Goal: Feedback & Contribution: Submit feedback/report problem

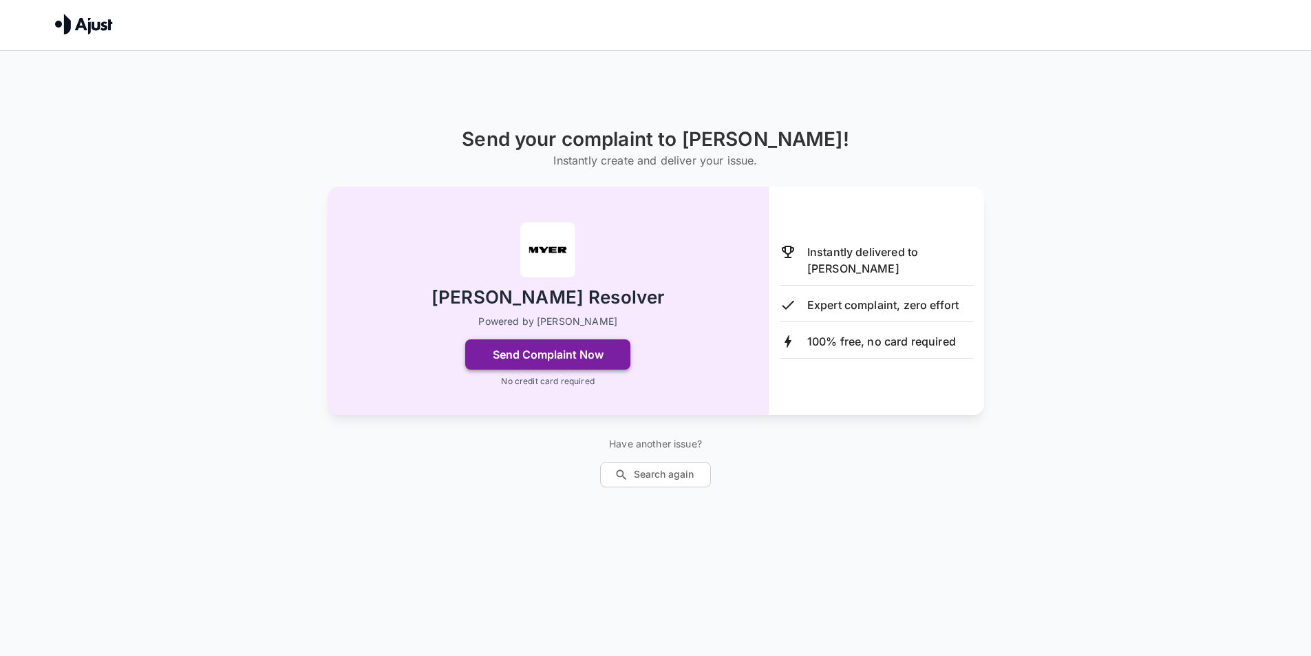
click at [616, 351] on button "Send Complaint Now" at bounding box center [547, 354] width 165 height 30
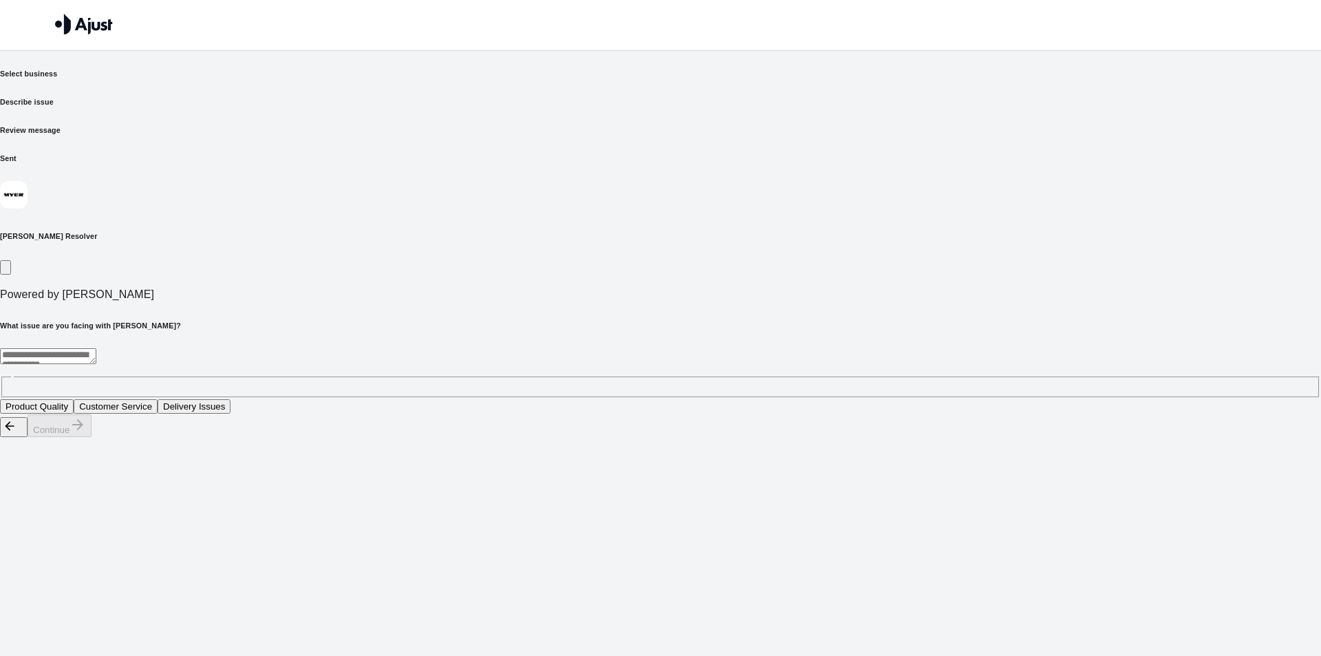
click at [158, 399] on button "Customer Service" at bounding box center [116, 406] width 84 height 14
click at [91, 437] on button "Continue" at bounding box center [60, 425] width 64 height 23
click at [246, 399] on button "Rude behaviour from staff" at bounding box center [187, 406] width 116 height 14
click at [91, 437] on button "Continue" at bounding box center [60, 425] width 64 height 23
click at [484, 348] on textarea at bounding box center [287, 356] width 575 height 16
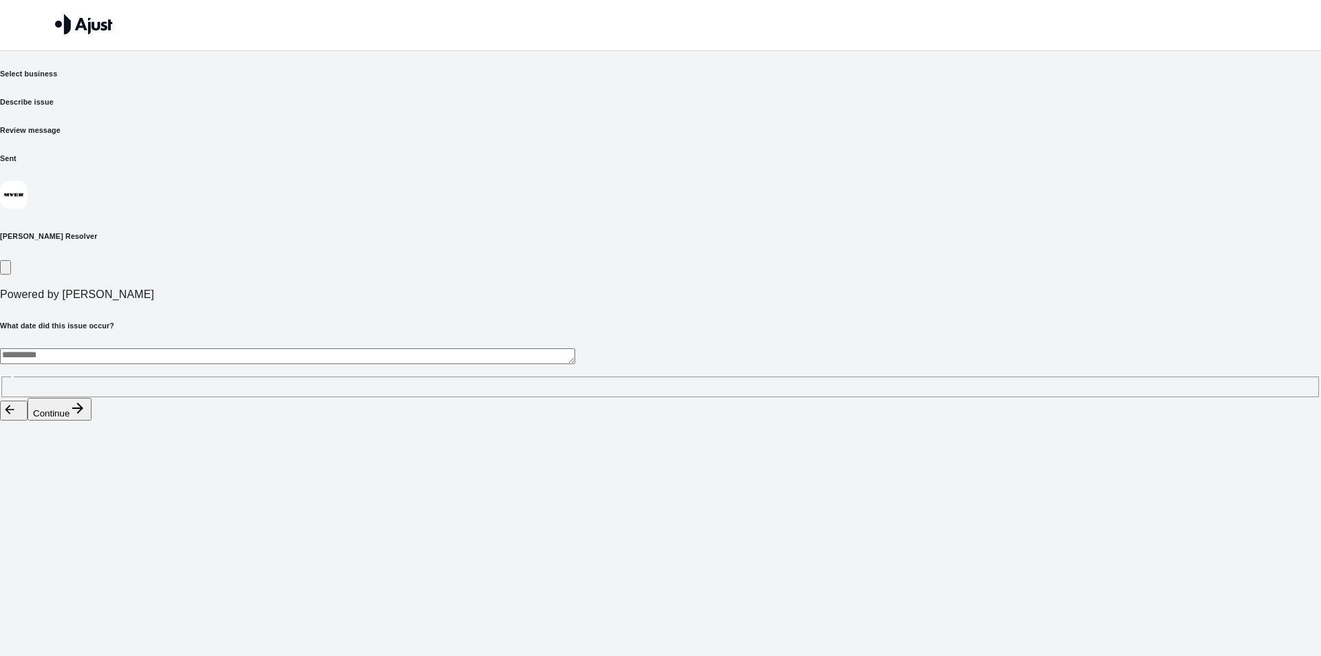
click at [383, 348] on textarea at bounding box center [287, 356] width 575 height 16
type textarea "*"
type textarea "**********"
click at [527, 366] on html "**********" at bounding box center [660, 210] width 1321 height 421
click at [91, 420] on button "Continue" at bounding box center [60, 409] width 64 height 23
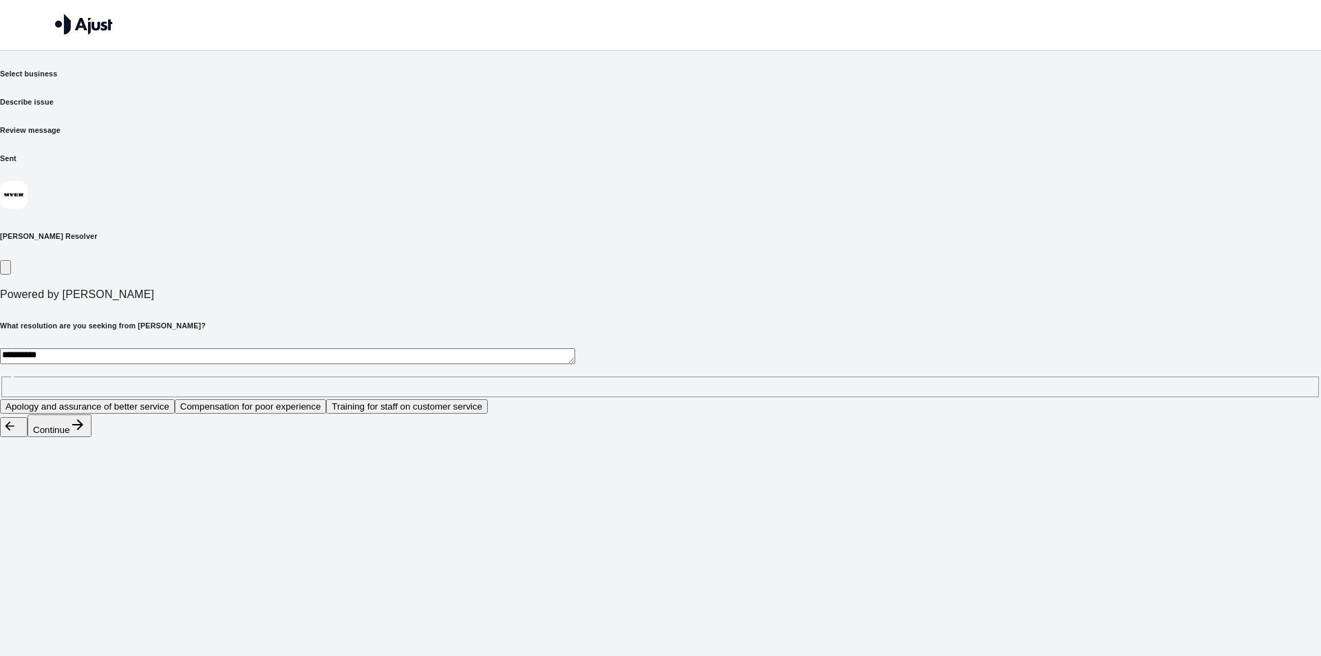
click at [175, 399] on button "Apology and assurance of better service" at bounding box center [87, 406] width 175 height 14
click at [464, 399] on button "Training for staff on customer service" at bounding box center [407, 406] width 162 height 14
click at [175, 399] on button "Apology and assurance of better service" at bounding box center [87, 406] width 175 height 14
click at [91, 437] on button "Continue" at bounding box center [60, 425] width 64 height 23
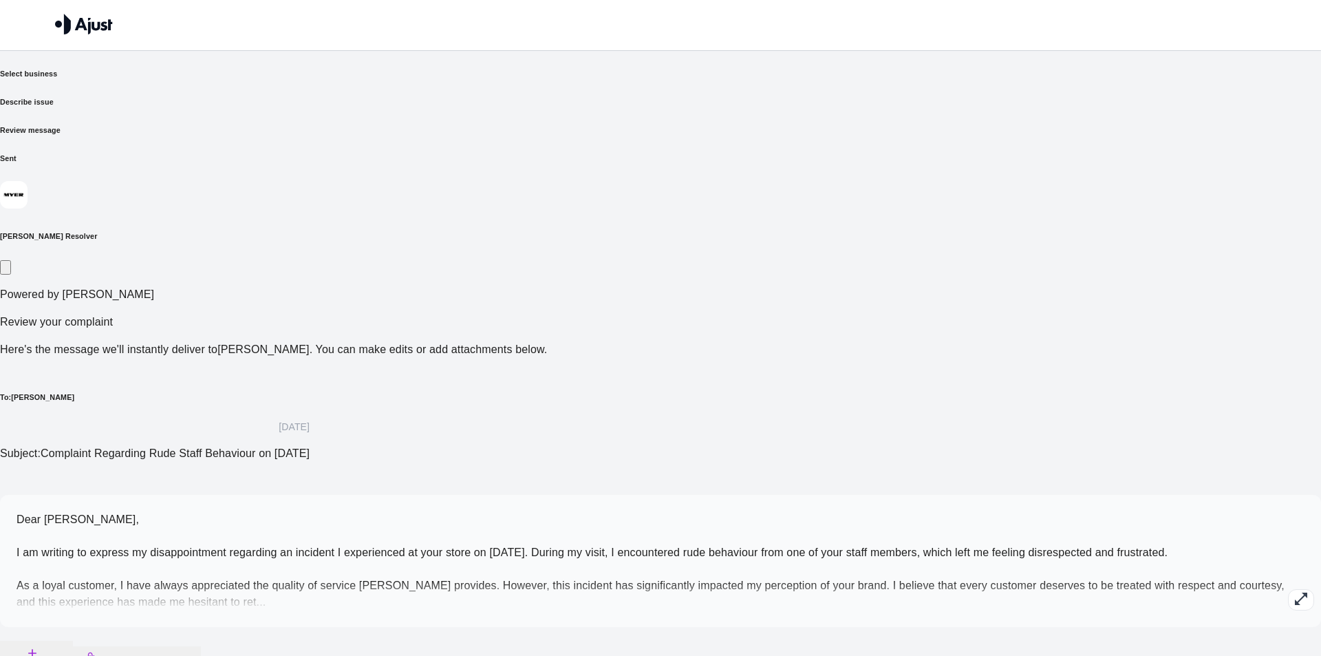
click at [407, 513] on span "Dear [PERSON_NAME], I am writing to express my disappointment regarding an inci…" at bounding box center [651, 560] width 1268 height 94
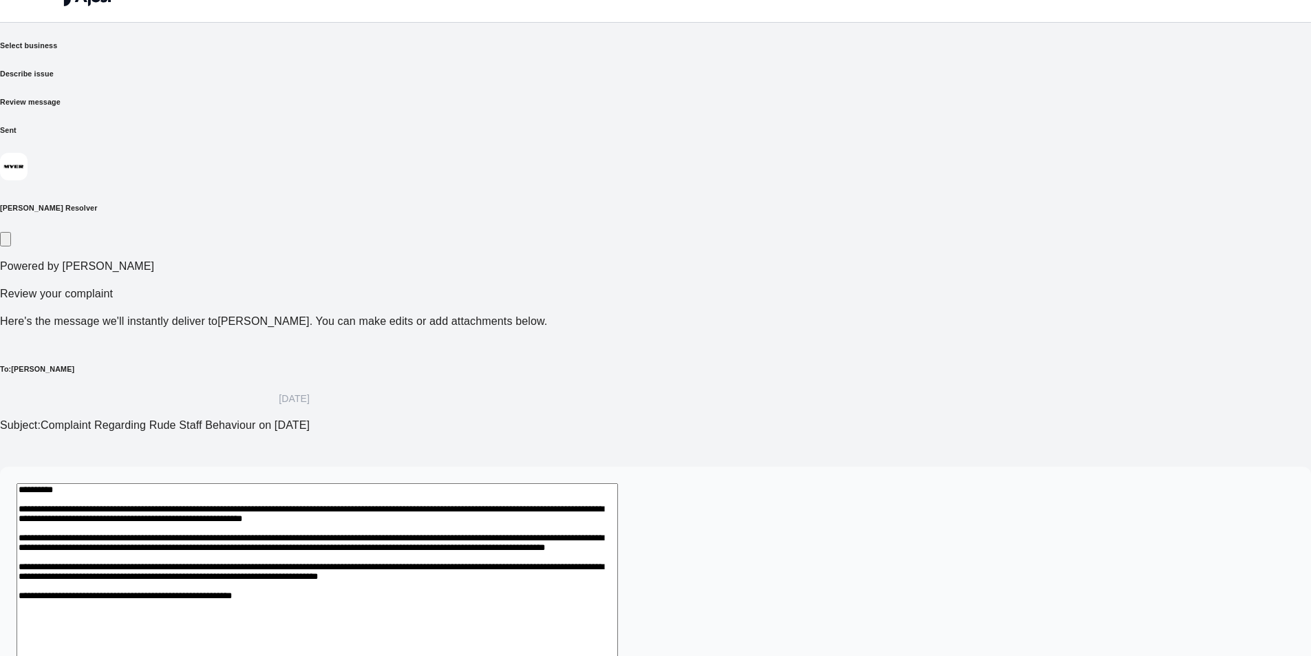
scroll to position [51, 0]
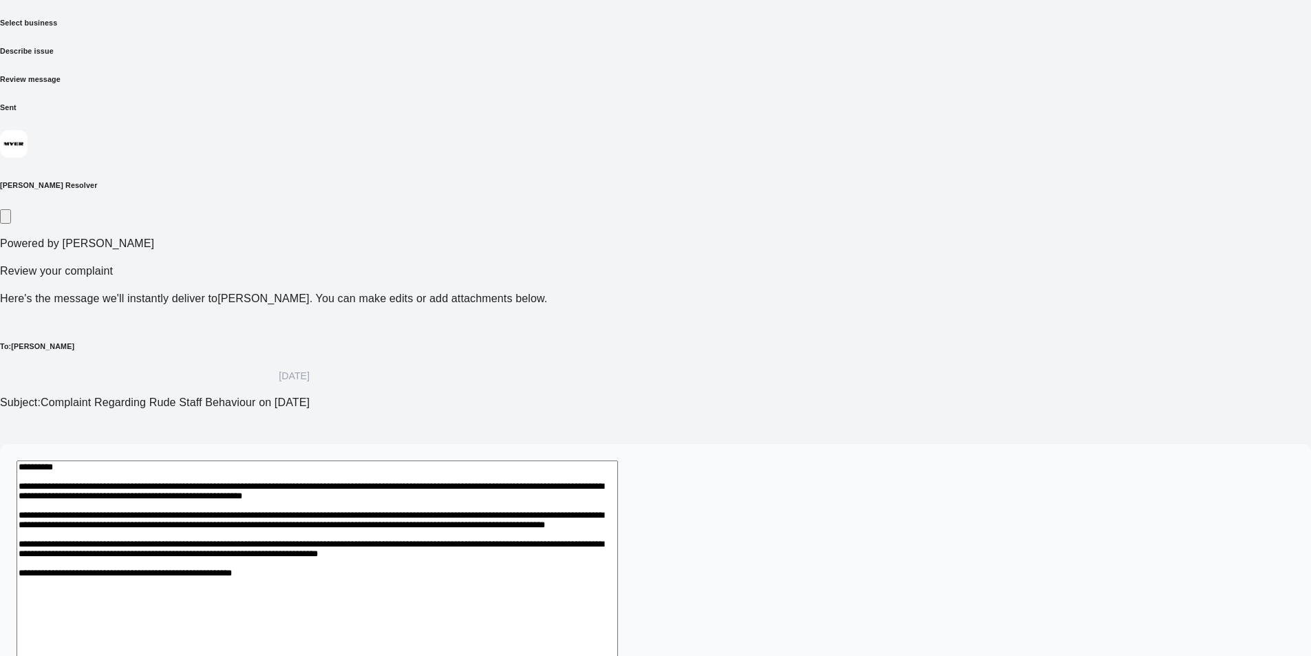
click at [539, 460] on textarea "**********" at bounding box center [317, 586] width 601 height 253
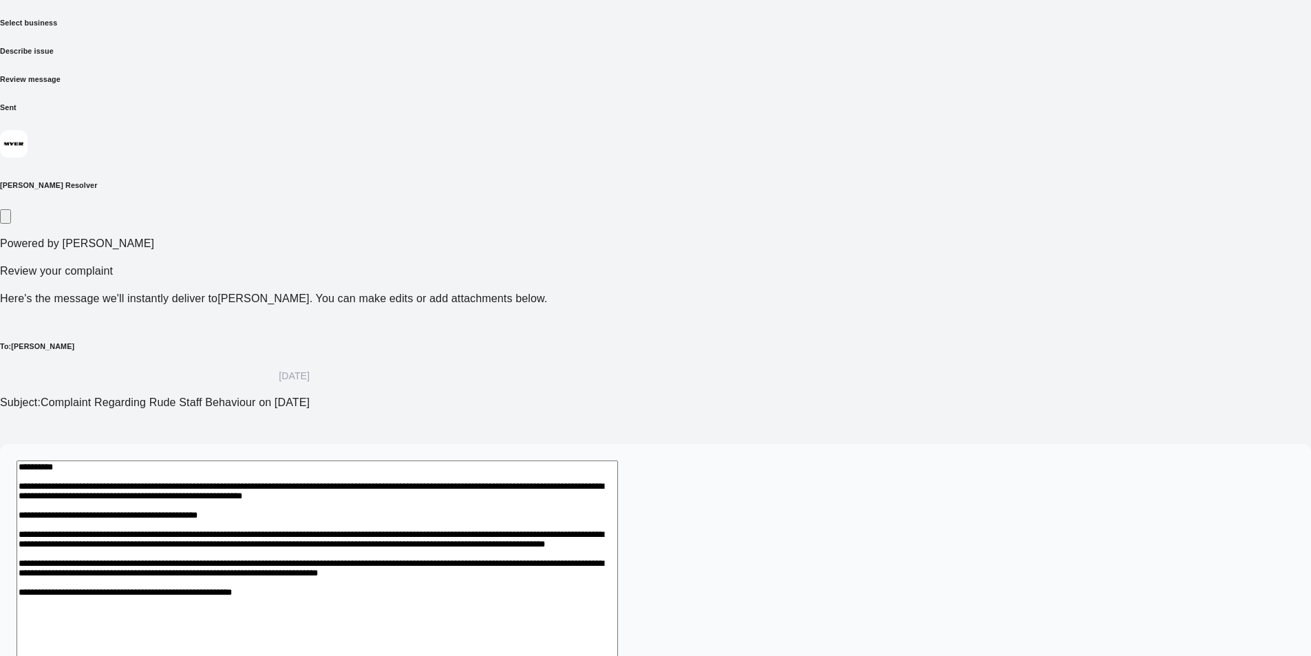
drag, startPoint x: 465, startPoint y: 374, endPoint x: 482, endPoint y: 378, distance: 17.5
click at [482, 460] on textarea "**********" at bounding box center [317, 602] width 601 height 285
click at [618, 460] on textarea "**********" at bounding box center [317, 602] width 601 height 285
click at [579, 460] on textarea "**********" at bounding box center [317, 602] width 601 height 285
click at [618, 460] on textarea "**********" at bounding box center [317, 602] width 601 height 285
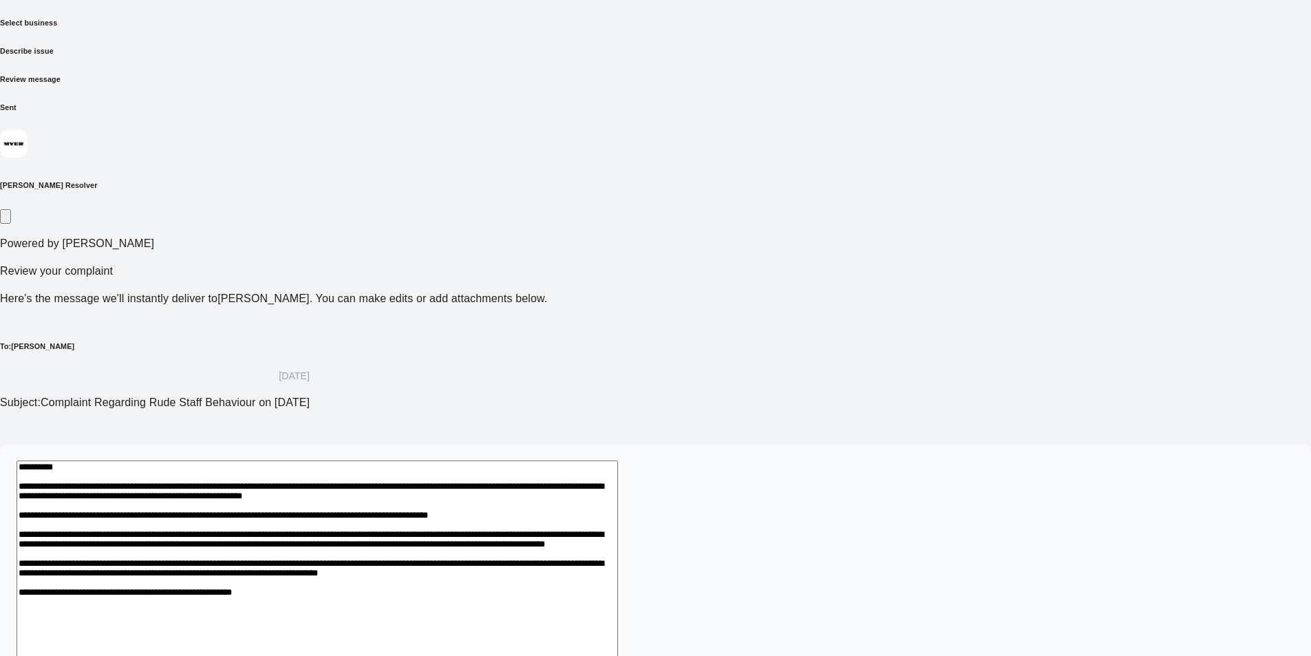
drag, startPoint x: 737, startPoint y: 372, endPoint x: 753, endPoint y: 375, distance: 15.4
click at [618, 460] on textarea "**********" at bounding box center [317, 610] width 601 height 301
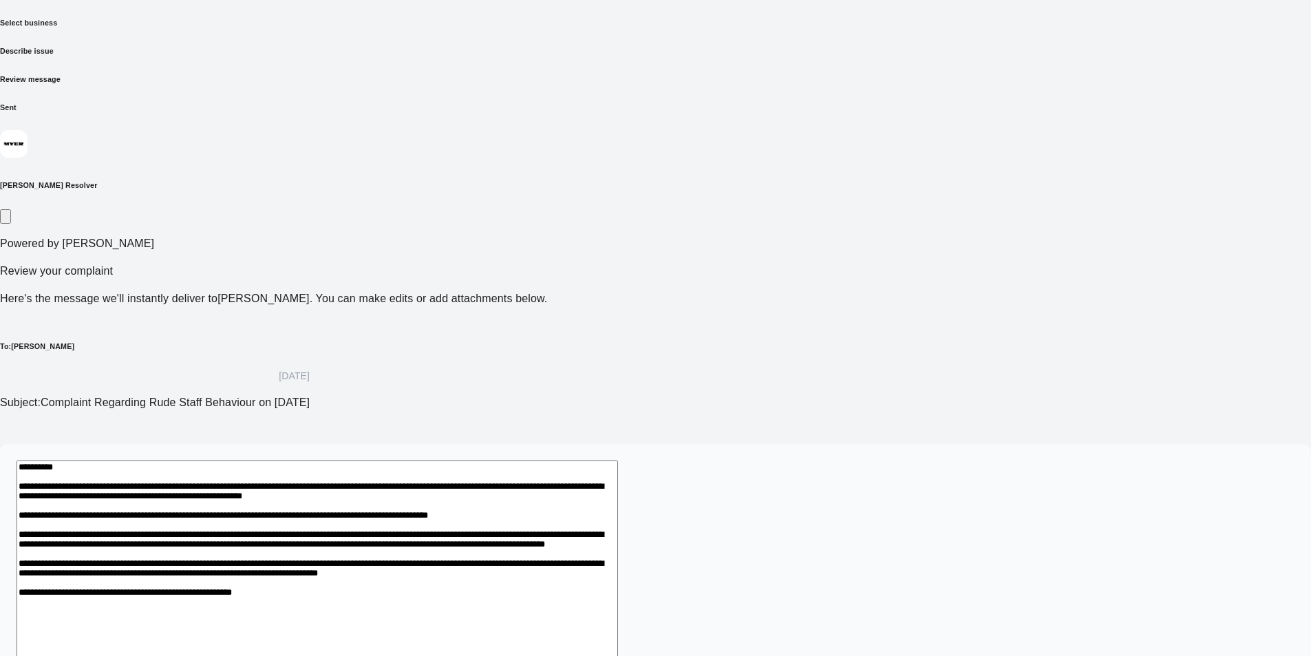
drag, startPoint x: 892, startPoint y: 374, endPoint x: 883, endPoint y: 371, distance: 9.4
click at [618, 460] on textarea "**********" at bounding box center [317, 610] width 601 height 301
click at [549, 460] on textarea "**********" at bounding box center [317, 610] width 601 height 301
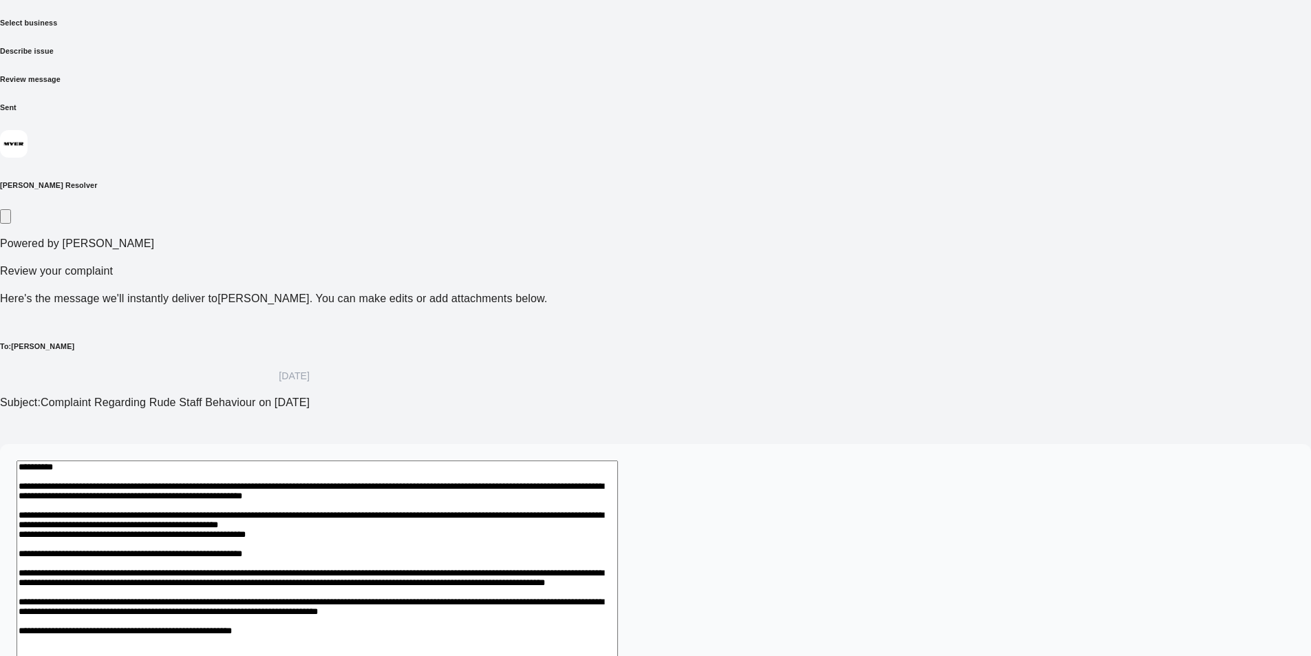
click at [618, 460] on textarea at bounding box center [317, 634] width 601 height 348
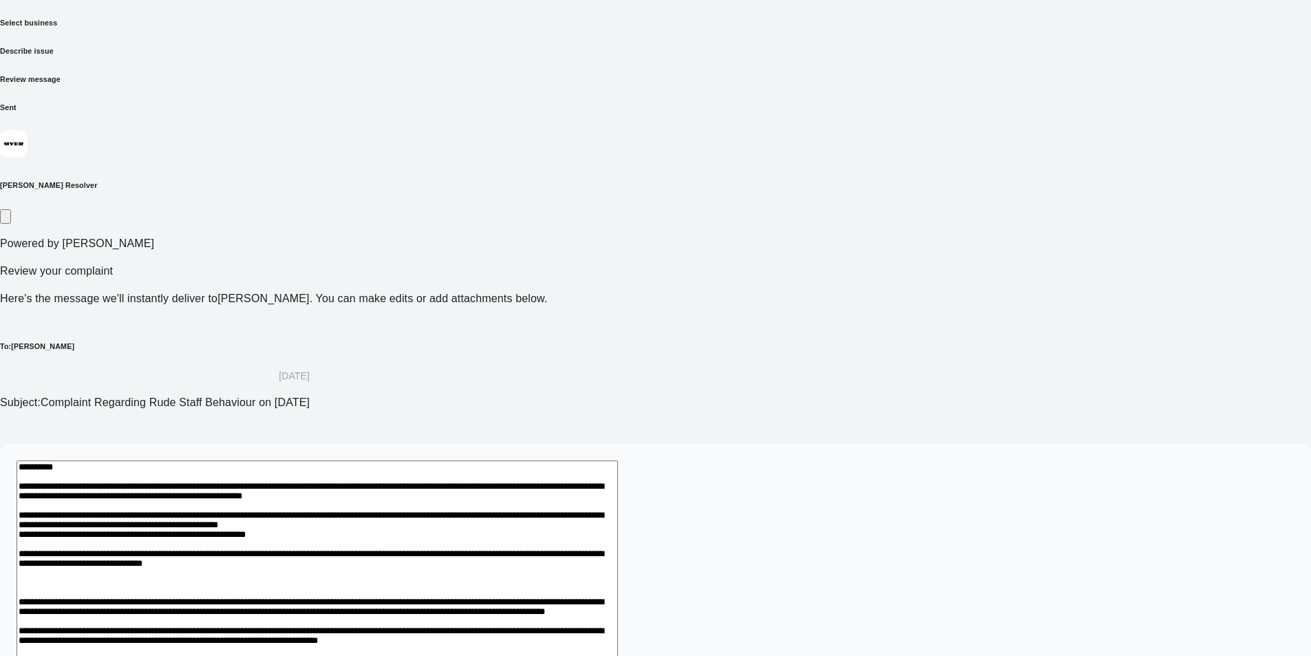
click at [618, 460] on textarea at bounding box center [317, 658] width 601 height 396
drag, startPoint x: 405, startPoint y: 327, endPoint x: 334, endPoint y: 326, distance: 70.9
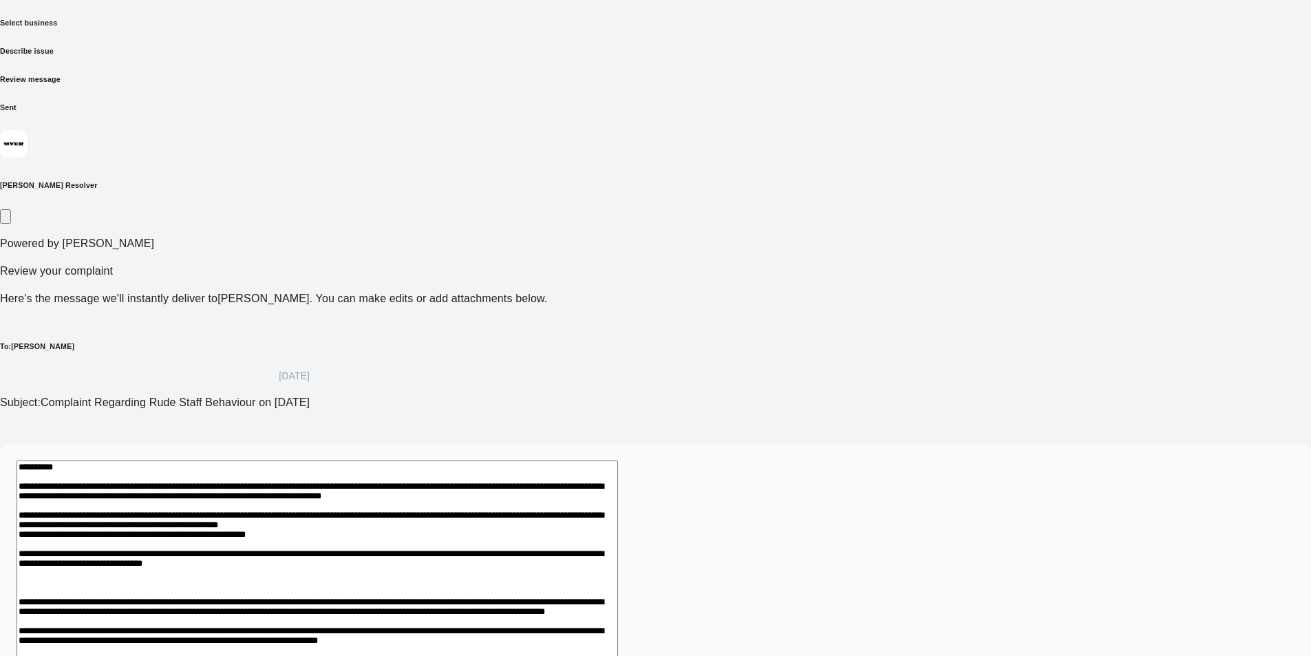
click at [463, 460] on textarea at bounding box center [317, 658] width 601 height 396
click at [611, 460] on textarea at bounding box center [317, 658] width 601 height 396
click at [618, 460] on textarea at bounding box center [317, 658] width 601 height 396
drag, startPoint x: 832, startPoint y: 389, endPoint x: 837, endPoint y: 396, distance: 8.4
click at [618, 460] on textarea at bounding box center [317, 665] width 601 height 411
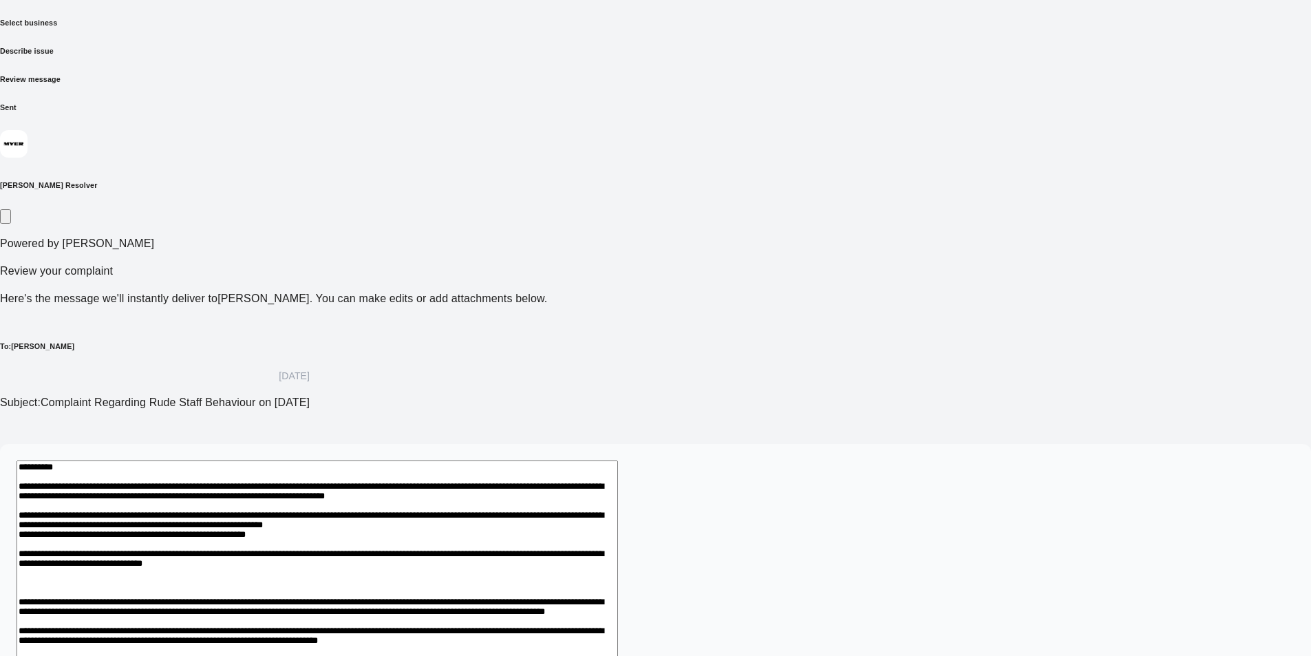
click at [618, 460] on textarea at bounding box center [317, 665] width 601 height 411
drag, startPoint x: 882, startPoint y: 385, endPoint x: 924, endPoint y: 395, distance: 43.1
click at [618, 460] on textarea at bounding box center [317, 665] width 601 height 411
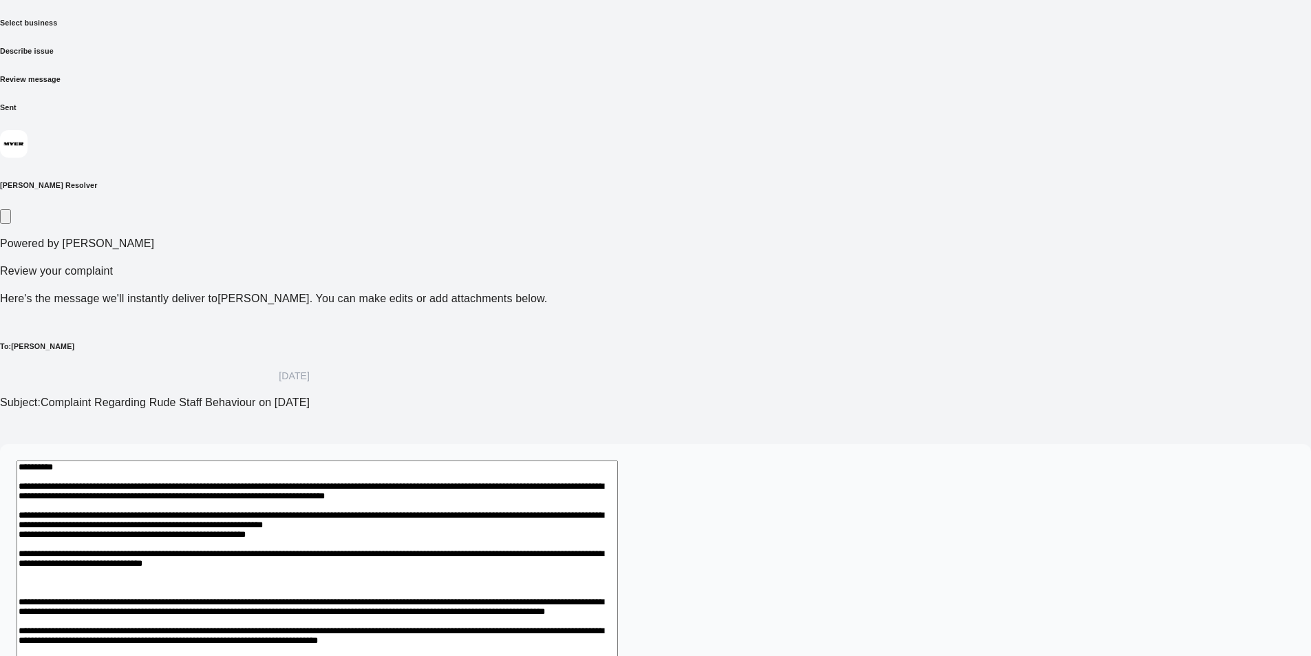
click at [618, 460] on textarea at bounding box center [317, 665] width 601 height 411
drag, startPoint x: 398, startPoint y: 407, endPoint x: 448, endPoint y: 429, distance: 54.6
click at [398, 460] on textarea at bounding box center [317, 665] width 601 height 411
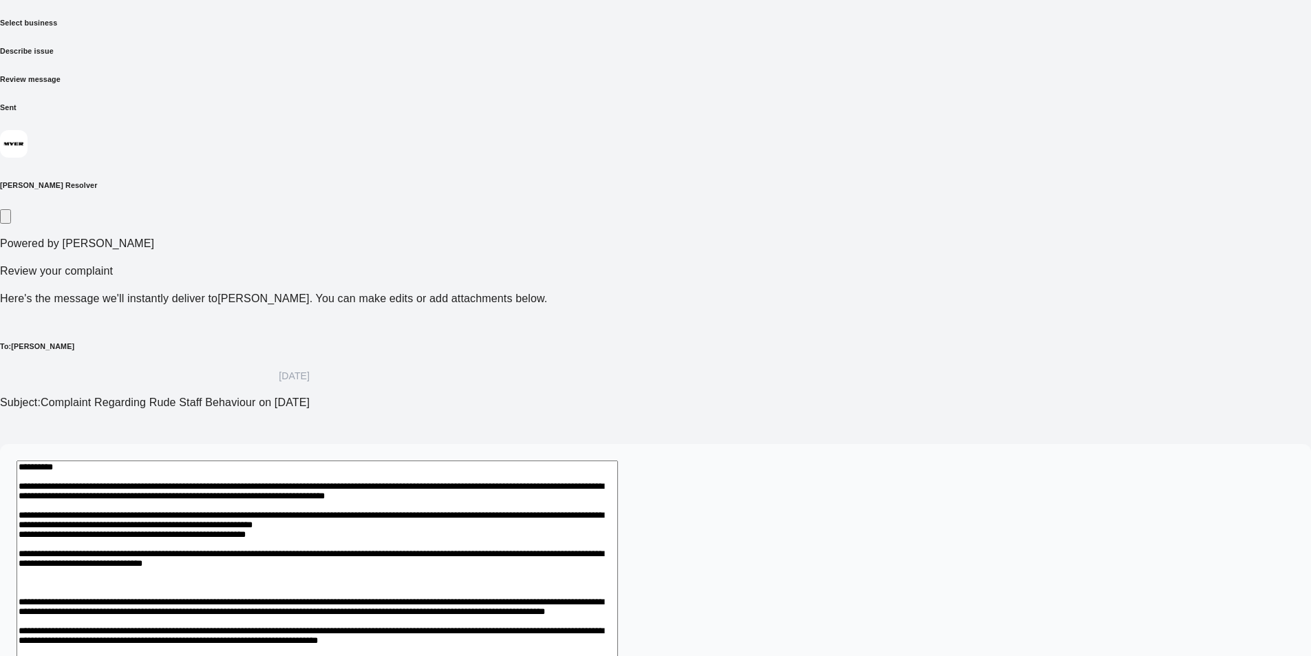
click at [618, 460] on textarea at bounding box center [317, 665] width 601 height 411
click at [484, 460] on textarea at bounding box center [317, 665] width 601 height 411
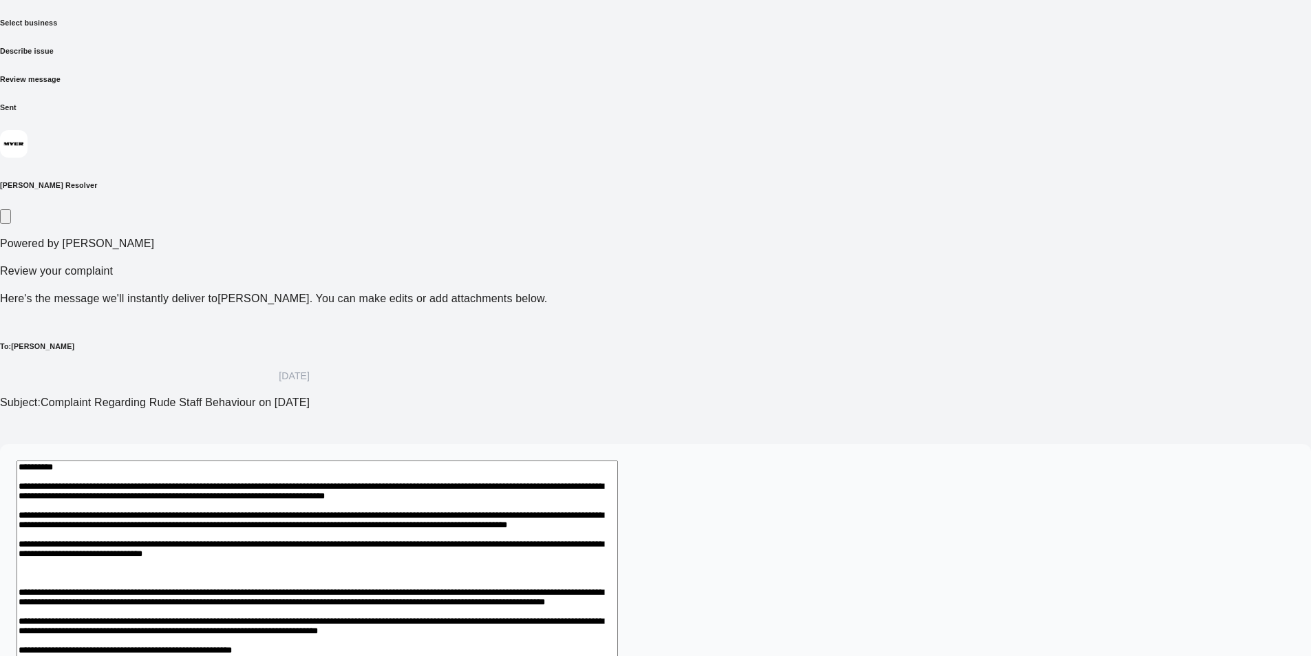
click at [618, 460] on textarea at bounding box center [317, 658] width 601 height 396
drag, startPoint x: 788, startPoint y: 402, endPoint x: 651, endPoint y: 408, distance: 137.7
click at [618, 460] on textarea at bounding box center [317, 658] width 601 height 396
click at [459, 460] on textarea at bounding box center [317, 658] width 601 height 396
click at [539, 460] on textarea at bounding box center [317, 658] width 601 height 396
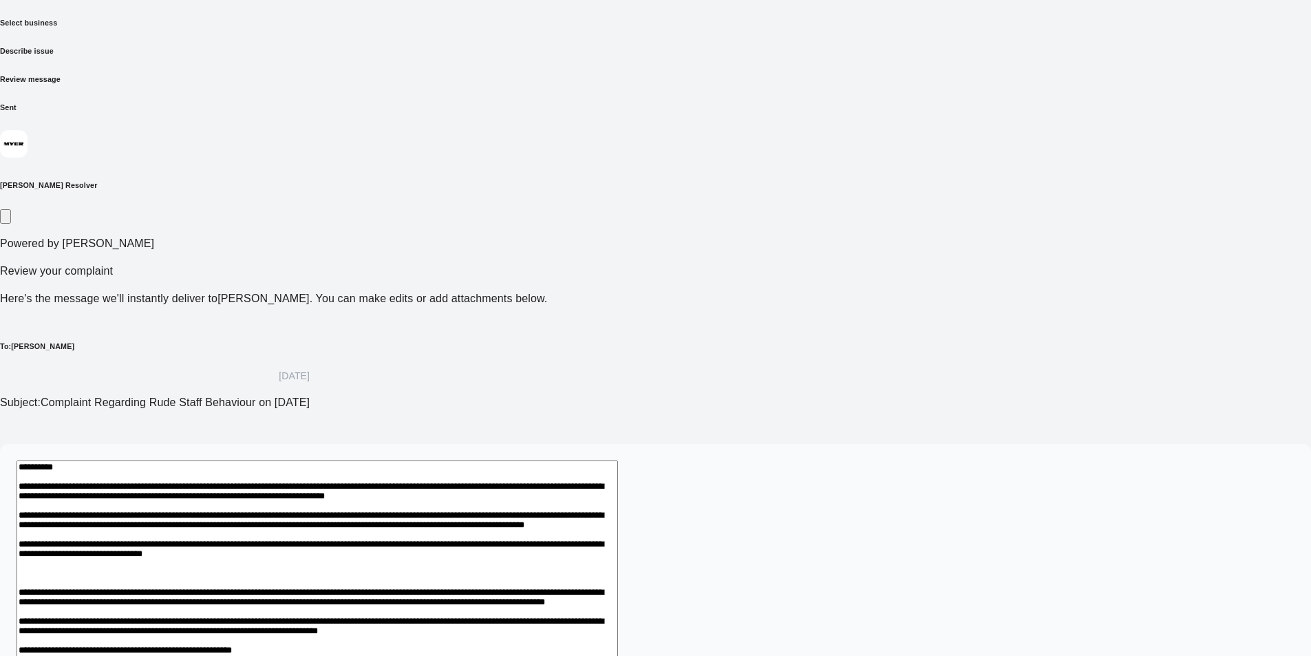
drag, startPoint x: 626, startPoint y: 452, endPoint x: 590, endPoint y: 453, distance: 35.8
click at [590, 460] on textarea at bounding box center [317, 658] width 601 height 396
click at [618, 460] on textarea at bounding box center [317, 658] width 601 height 396
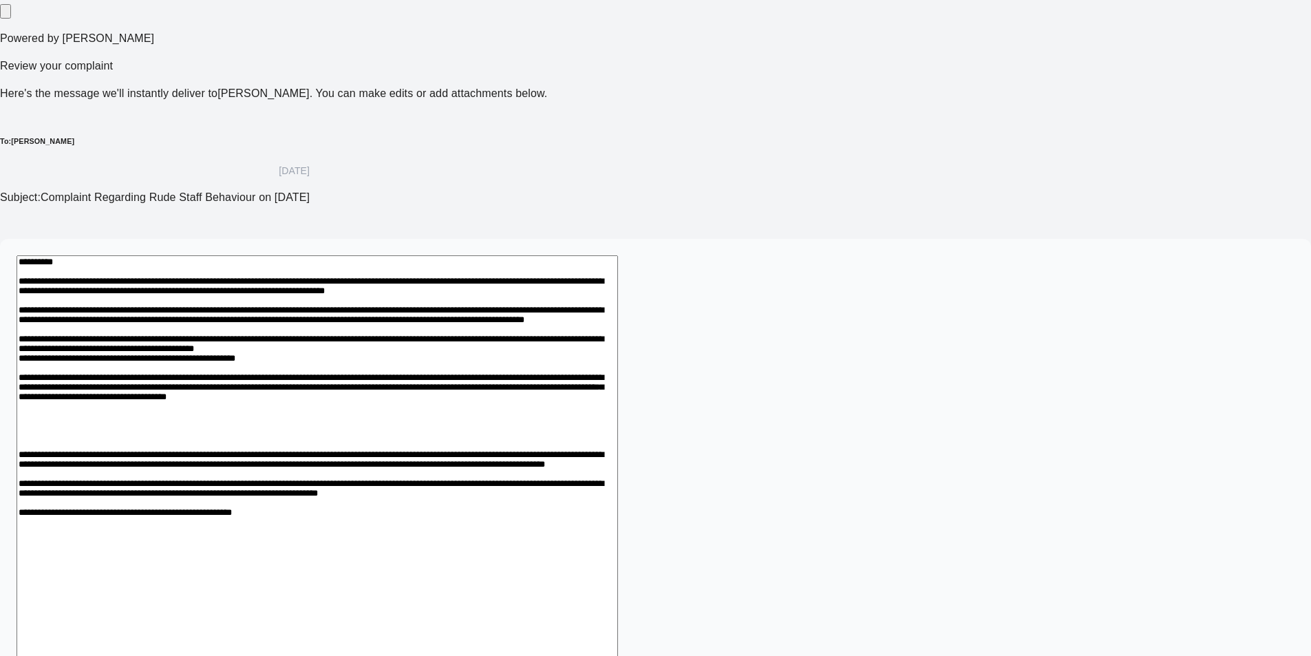
scroll to position [257, 0]
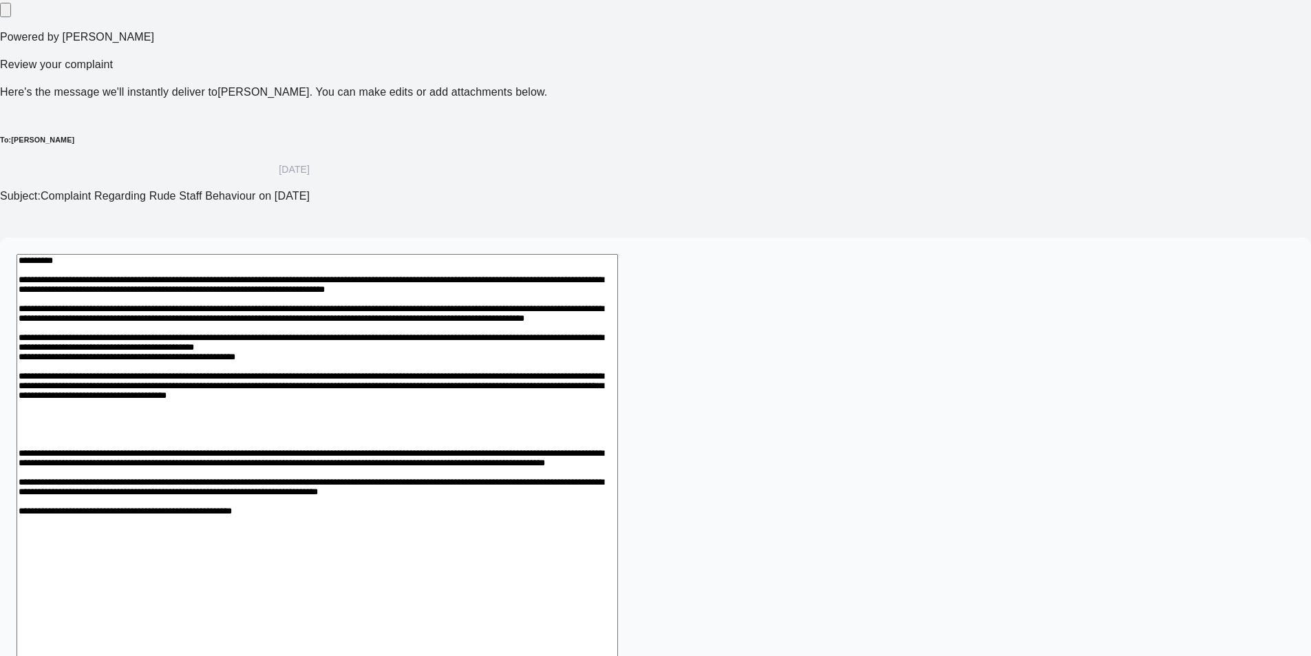
drag, startPoint x: 645, startPoint y: 345, endPoint x: 586, endPoint y: 344, distance: 58.5
click at [586, 344] on textarea at bounding box center [317, 515] width 601 height 522
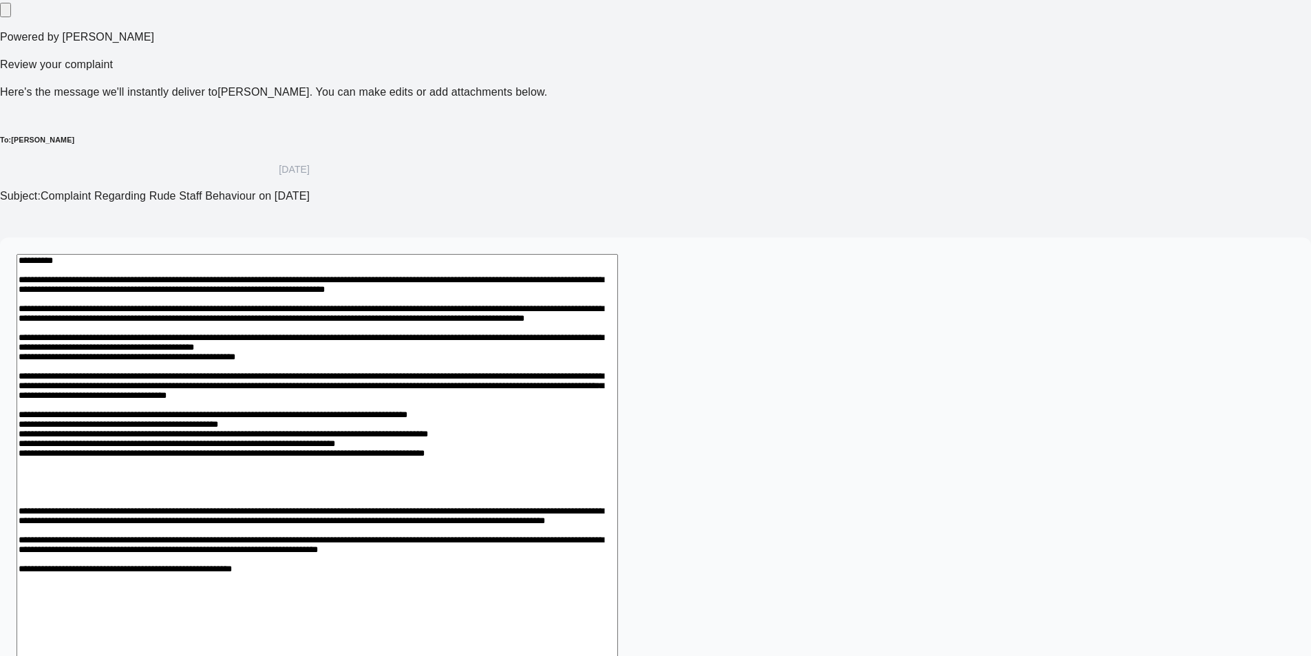
click at [498, 471] on textarea at bounding box center [317, 578] width 601 height 649
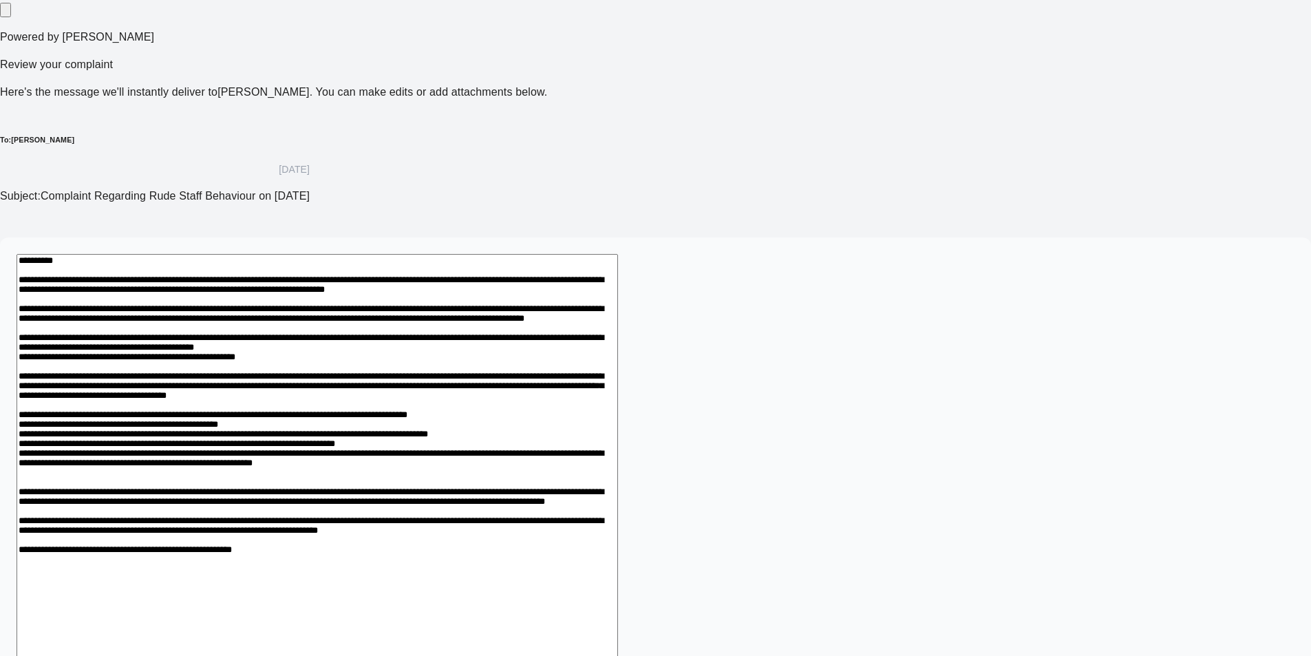
click at [555, 464] on textarea at bounding box center [317, 562] width 601 height 617
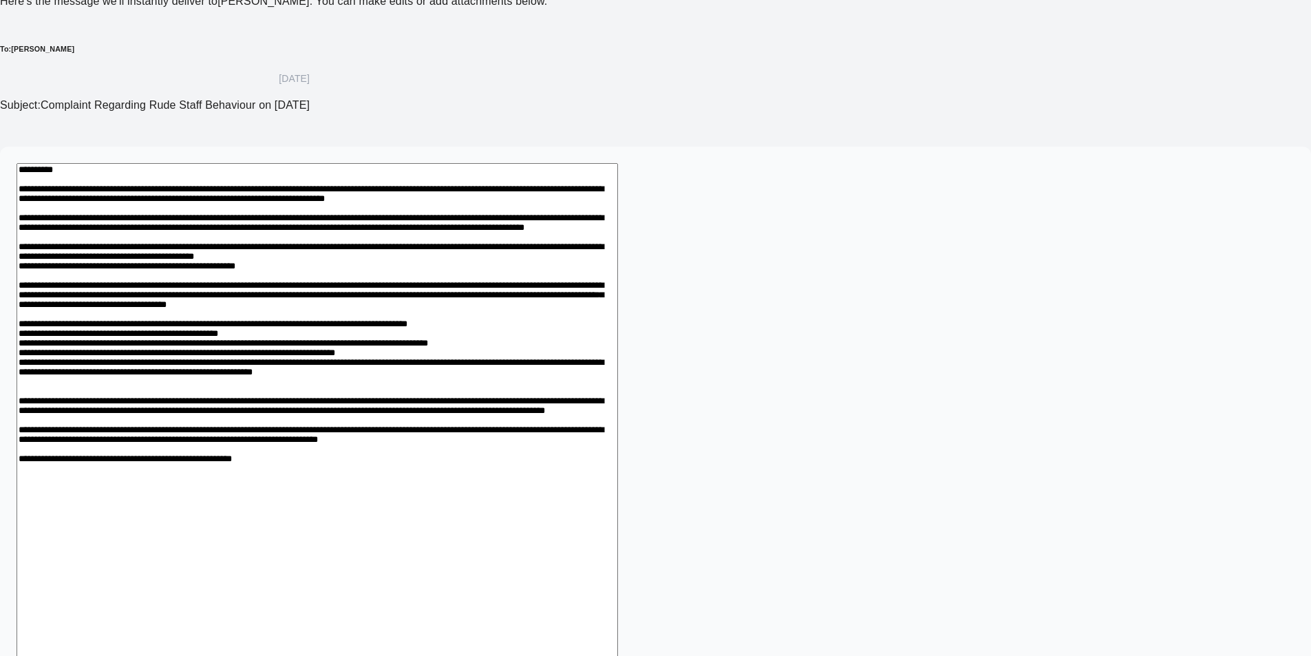
scroll to position [395, 0]
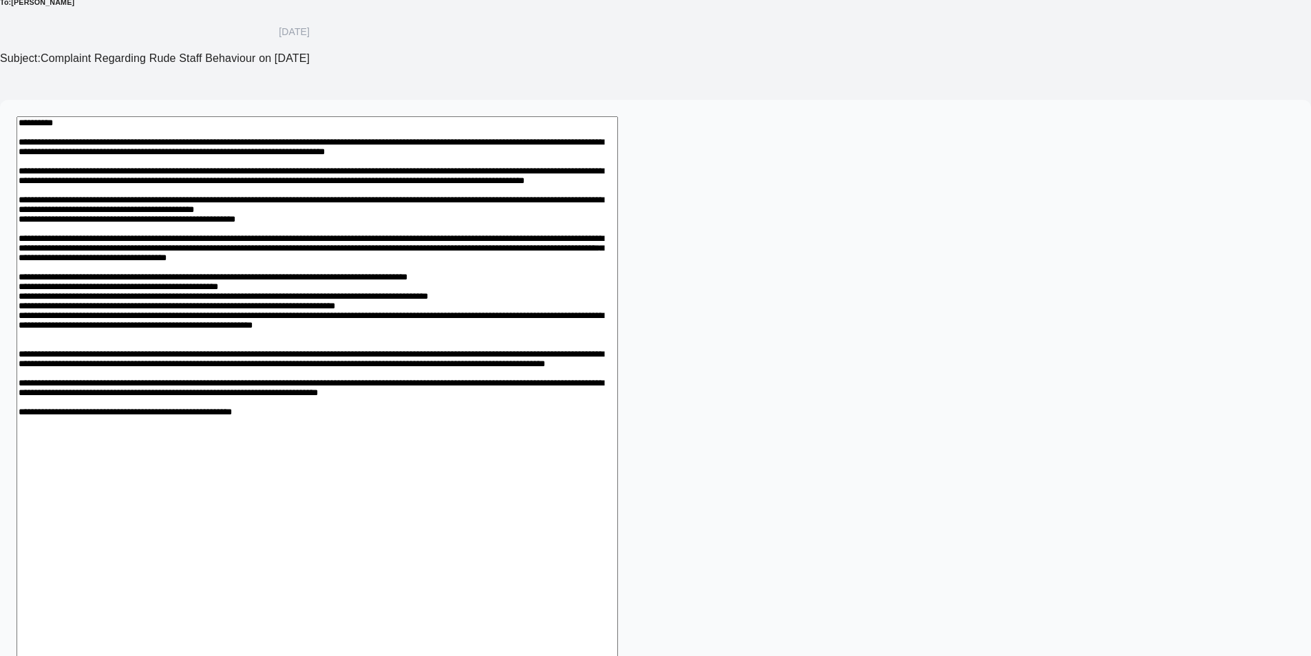
click at [618, 389] on textarea at bounding box center [317, 424] width 601 height 617
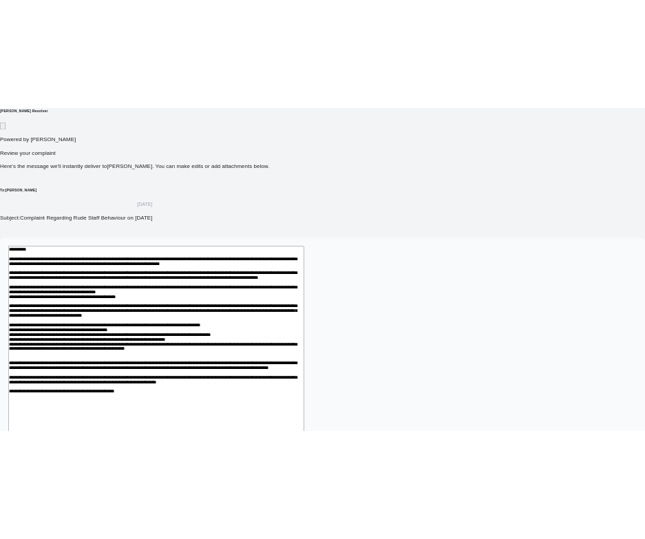
scroll to position [277, 0]
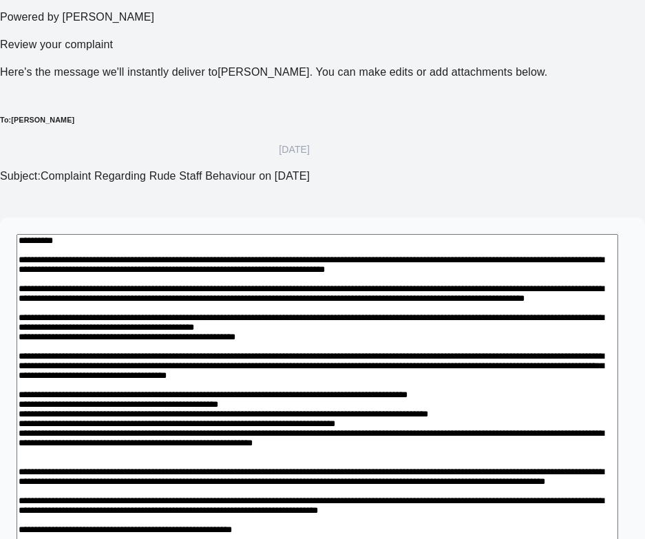
drag, startPoint x: 115, startPoint y: 171, endPoint x: 91, endPoint y: 132, distance: 46.0
click at [115, 234] on textarea at bounding box center [317, 542] width 601 height 617
drag, startPoint x: 23, startPoint y: 144, endPoint x: 455, endPoint y: 320, distance: 466.3
click at [455, 320] on textarea at bounding box center [317, 542] width 601 height 617
click at [155, 234] on textarea at bounding box center [317, 542] width 601 height 617
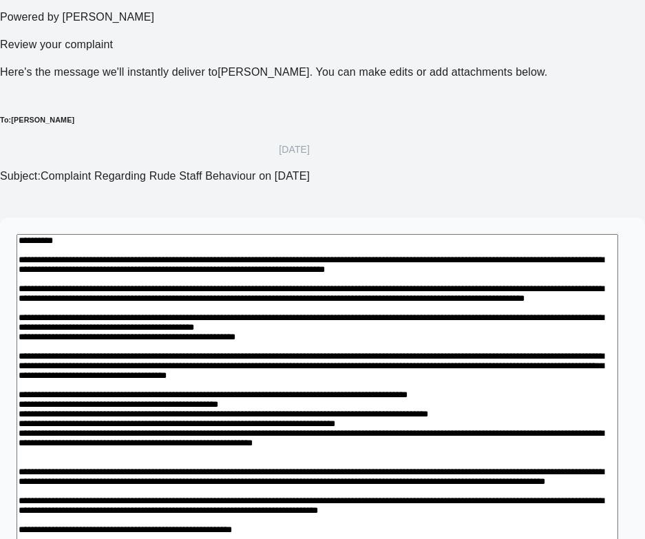
drag, startPoint x: 19, startPoint y: 83, endPoint x: 236, endPoint y: 199, distance: 246.2
click at [236, 217] on div "*" at bounding box center [322, 544] width 645 height 655
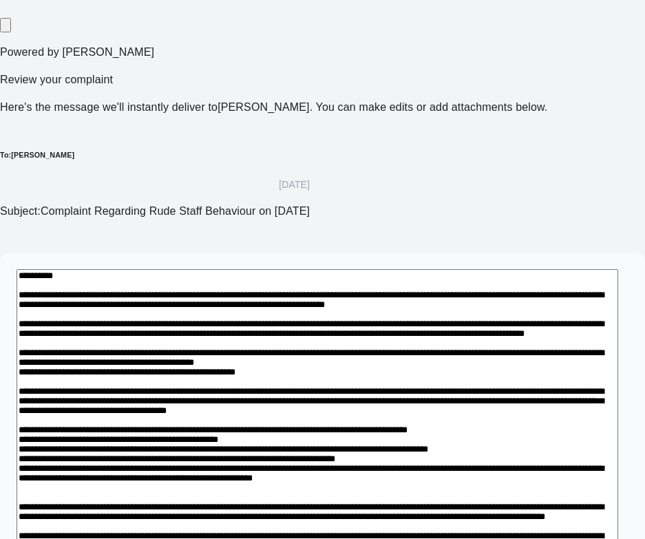
scroll to position [180, 0]
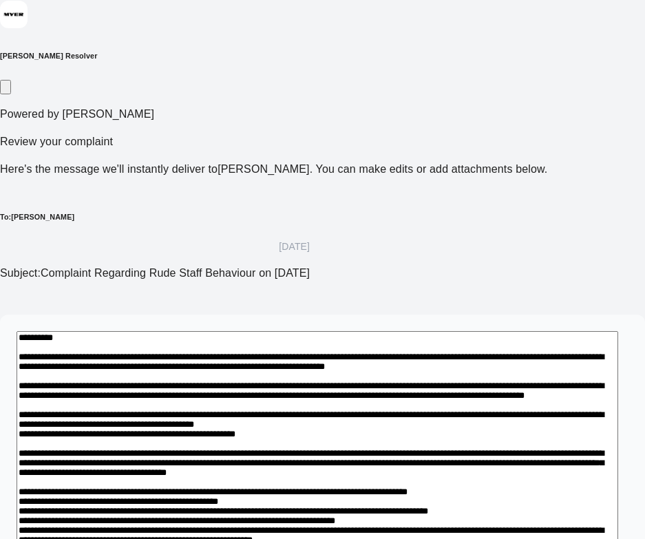
drag, startPoint x: 110, startPoint y: 396, endPoint x: 20, endPoint y: 177, distance: 236.6
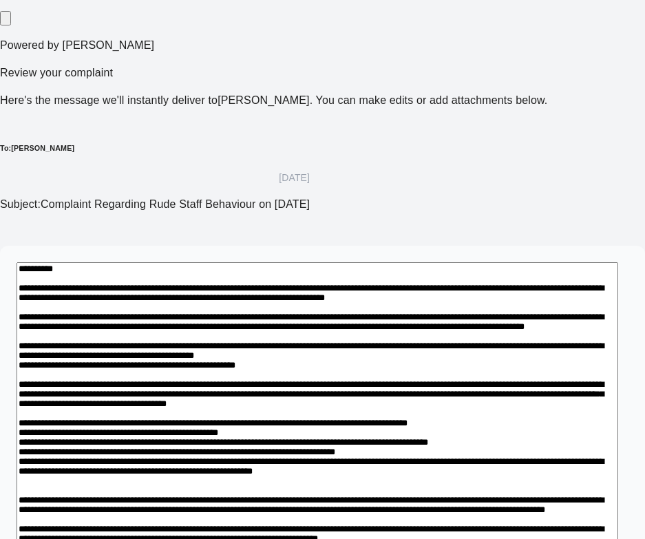
scroll to position [532, 0]
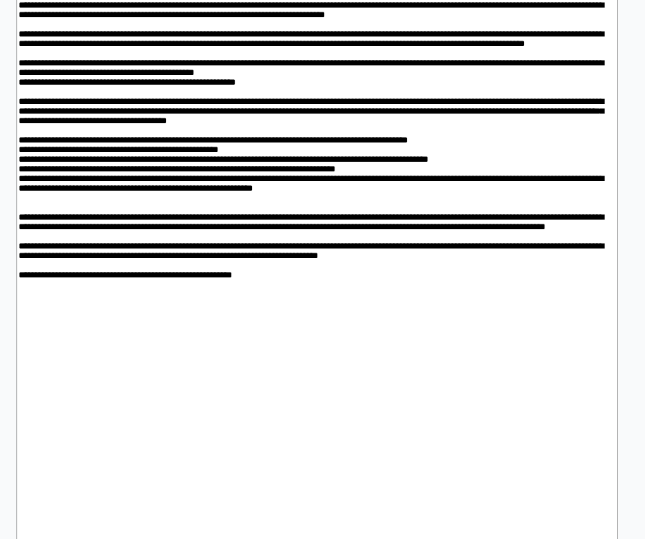
click at [82, 239] on textarea at bounding box center [317, 287] width 601 height 617
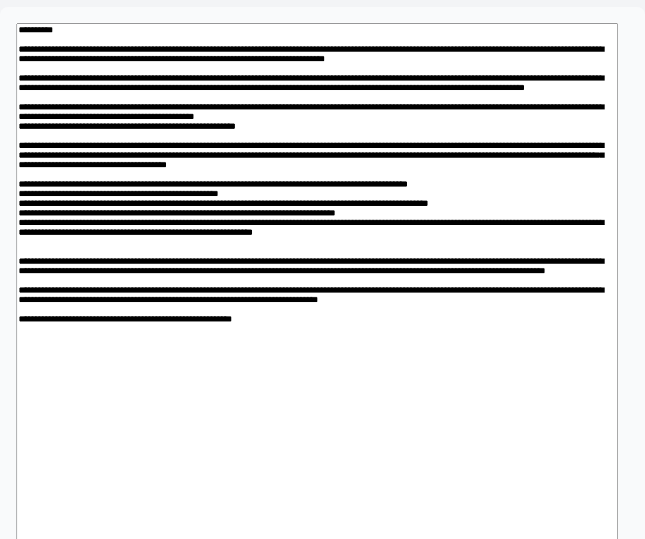
scroll to position [463, 0]
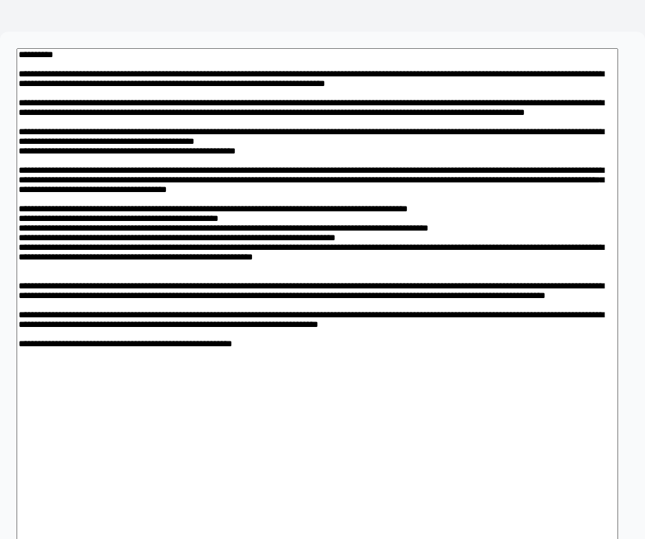
click at [323, 133] on textarea at bounding box center [317, 356] width 601 height 617
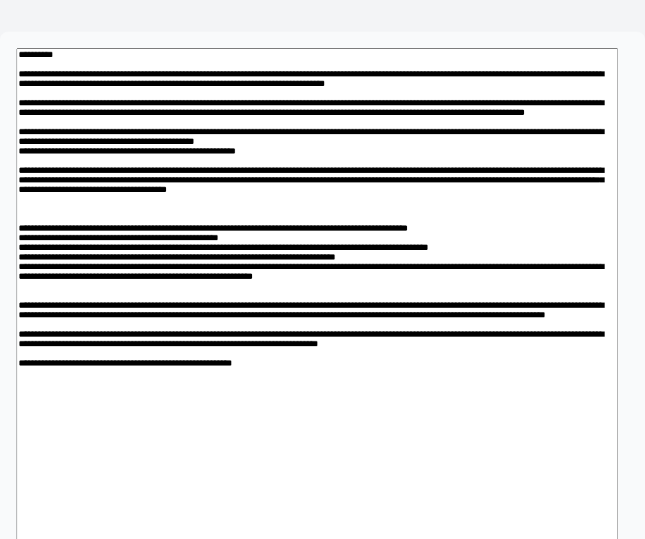
paste textarea "**********"
click at [197, 164] on textarea at bounding box center [317, 372] width 601 height 649
click at [159, 170] on textarea at bounding box center [317, 372] width 601 height 649
click at [520, 170] on textarea at bounding box center [317, 372] width 601 height 649
drag, startPoint x: 180, startPoint y: 197, endPoint x: 177, endPoint y: 208, distance: 12.0
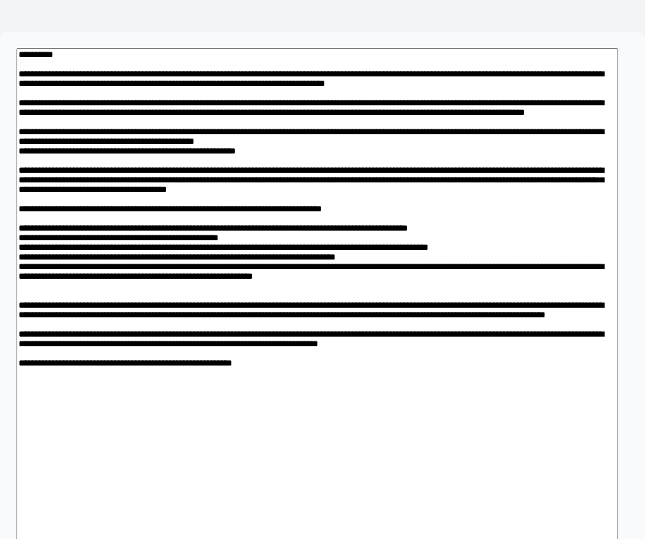
click at [180, 196] on textarea at bounding box center [317, 372] width 601 height 649
click at [176, 259] on textarea at bounding box center [317, 372] width 601 height 649
drag, startPoint x: 188, startPoint y: 164, endPoint x: 158, endPoint y: 164, distance: 29.6
click at [158, 164] on textarea at bounding box center [317, 372] width 601 height 649
click at [266, 242] on textarea at bounding box center [317, 372] width 601 height 649
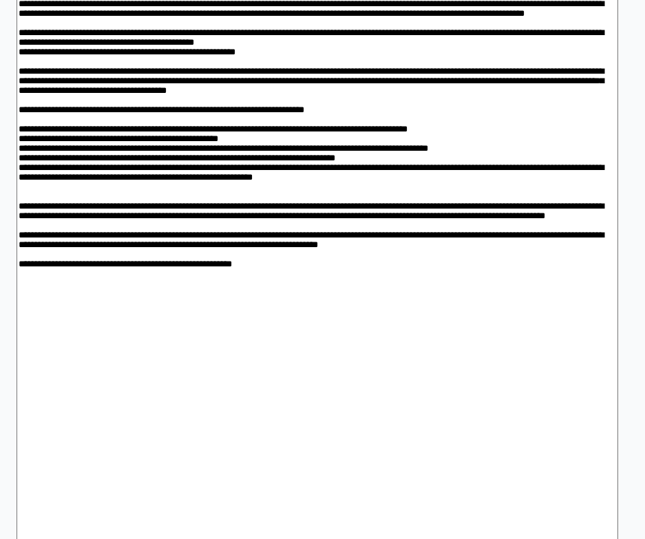
scroll to position [563, 0]
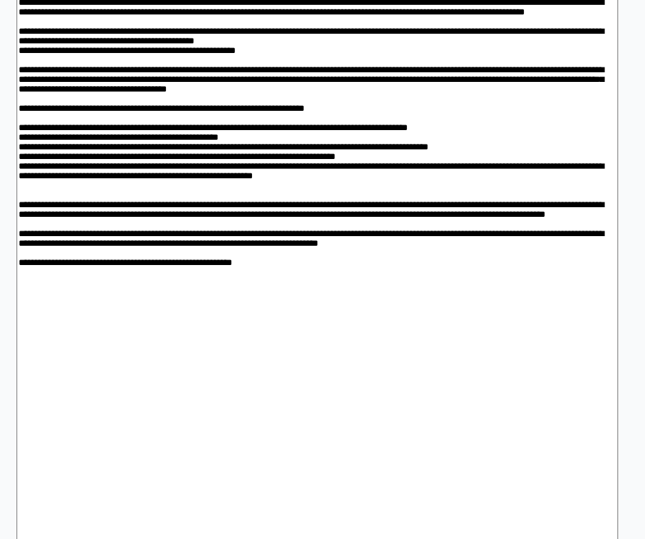
click at [69, 237] on textarea at bounding box center [317, 272] width 601 height 649
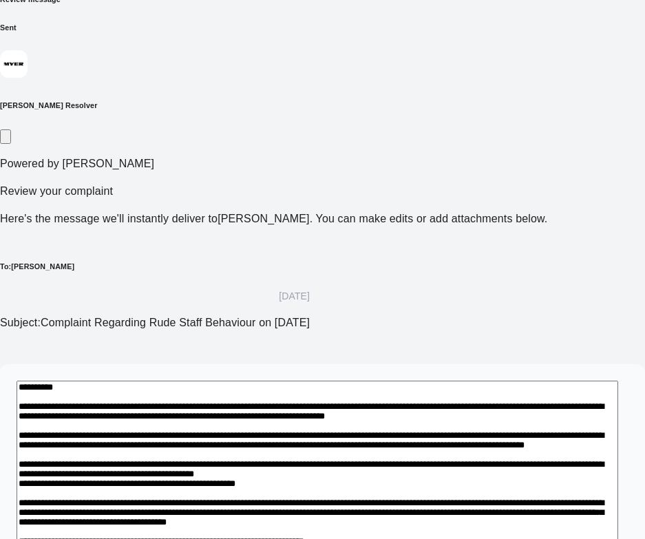
scroll to position [0, 0]
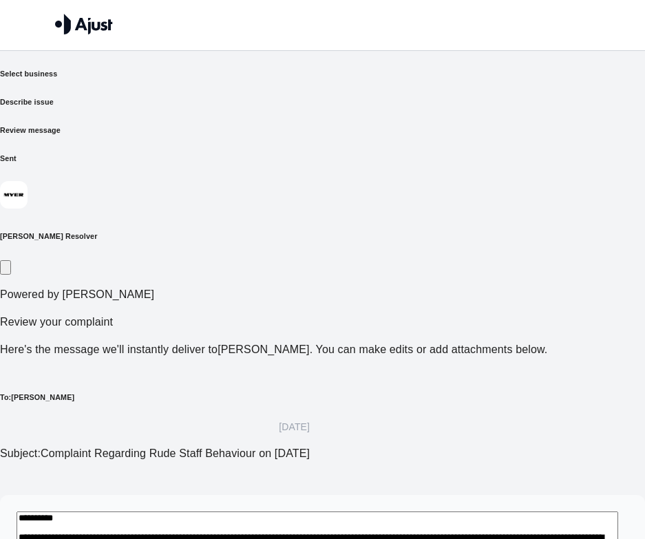
drag, startPoint x: 371, startPoint y: 380, endPoint x: -142, endPoint y: -76, distance: 687.1
drag, startPoint x: 474, startPoint y: 188, endPoint x: 475, endPoint y: 197, distance: 9.0
click at [474, 314] on p "Review your complaint" at bounding box center [322, 322] width 645 height 17
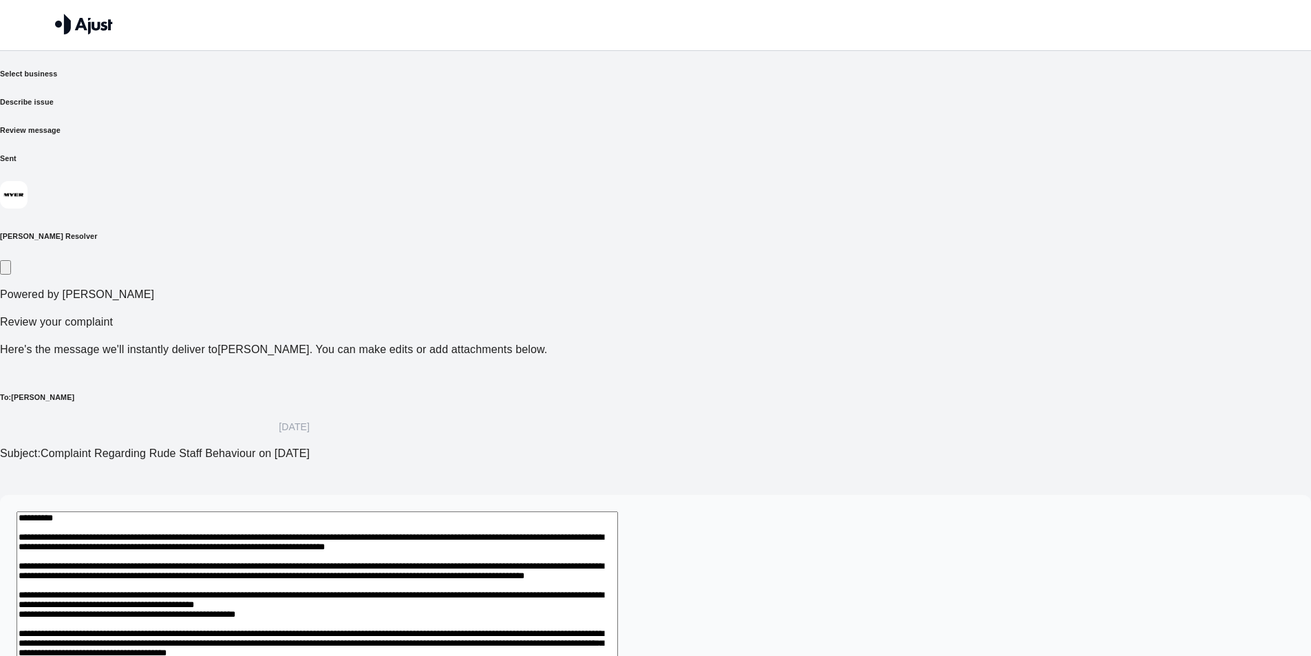
drag, startPoint x: 711, startPoint y: 499, endPoint x: 45, endPoint y: -60, distance: 869.1
click at [45, 0] on html "Send your complaint to [PERSON_NAME] Select business Describe issue Review mess…" at bounding box center [655, 620] width 1311 height 1240
paste textarea "**********"
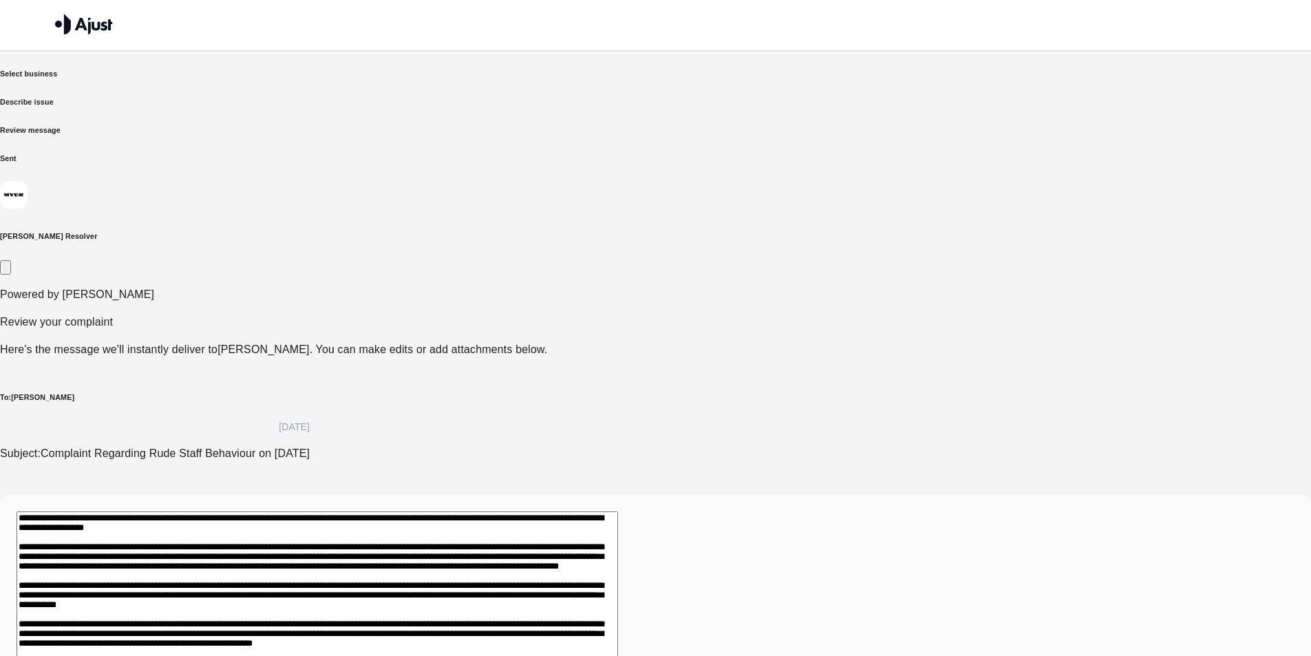
scroll to position [249, 0]
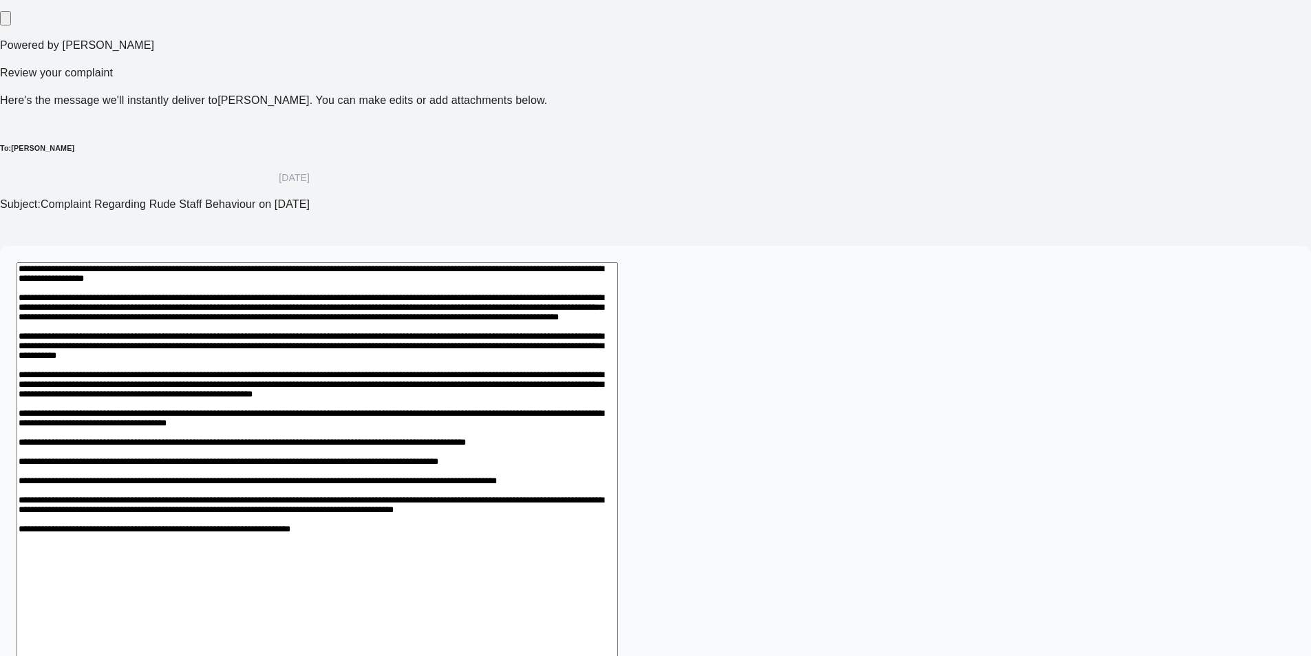
click at [618, 470] on textarea at bounding box center [317, 562] width 601 height 601
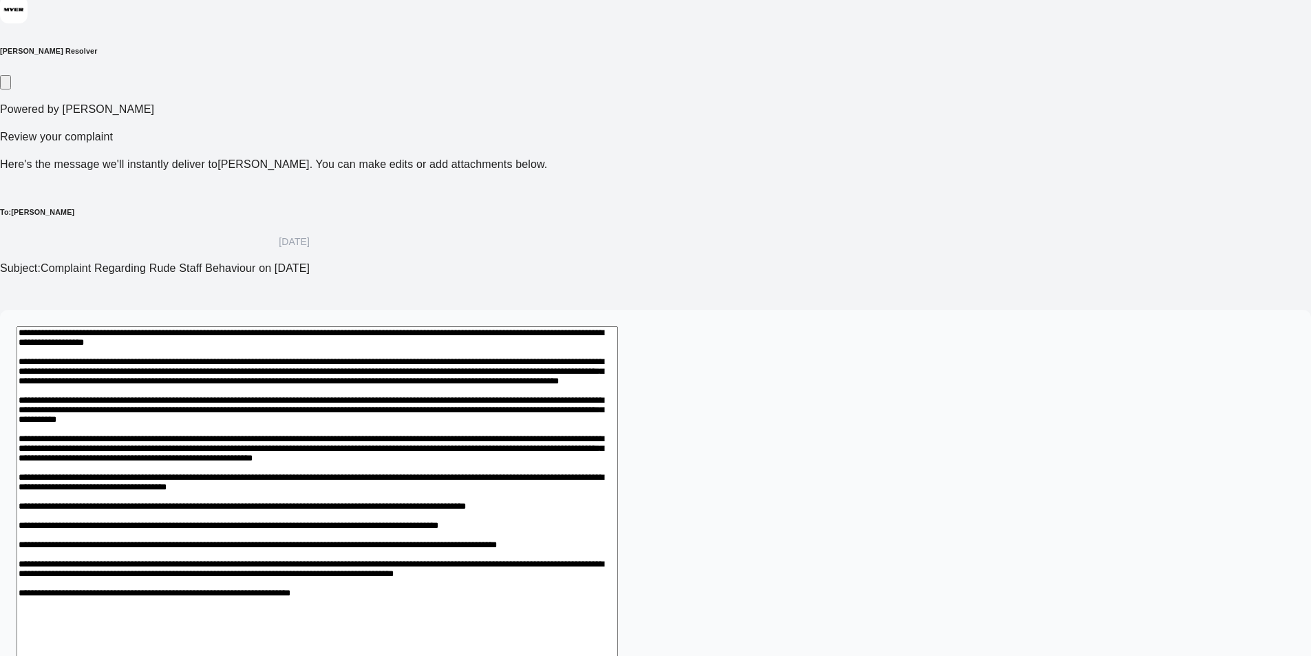
scroll to position [193, 0]
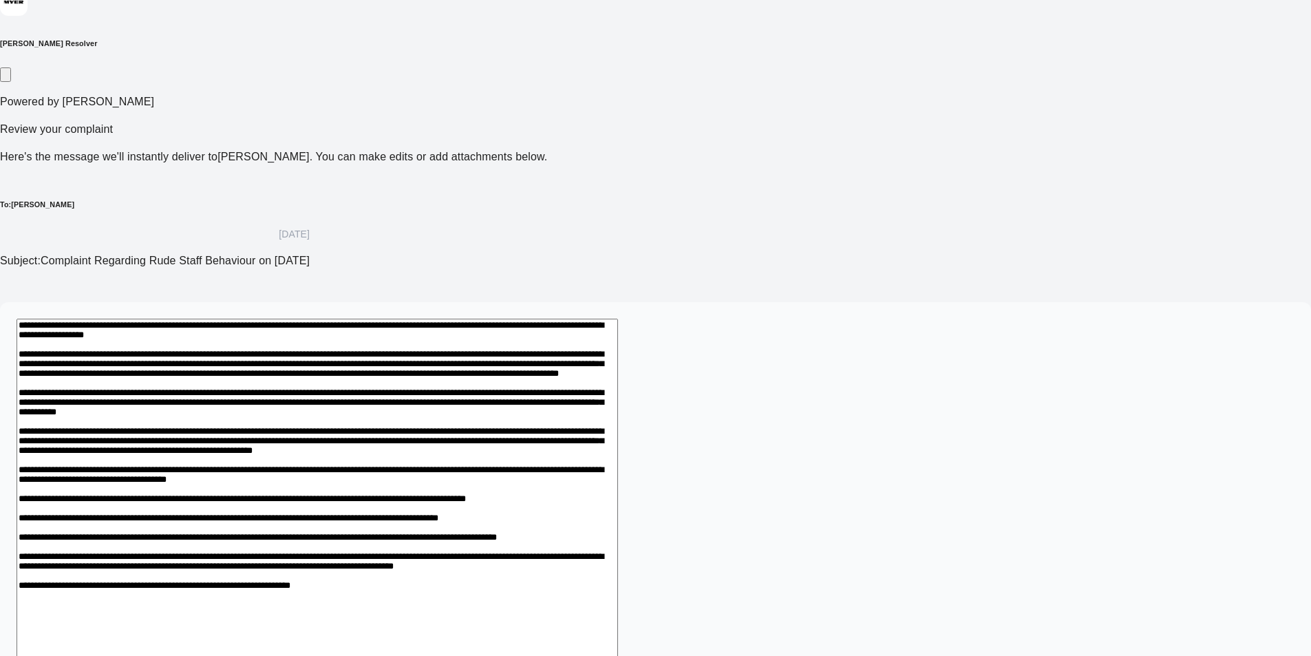
click at [618, 435] on textarea at bounding box center [317, 619] width 601 height 601
click at [618, 442] on textarea at bounding box center [317, 619] width 601 height 601
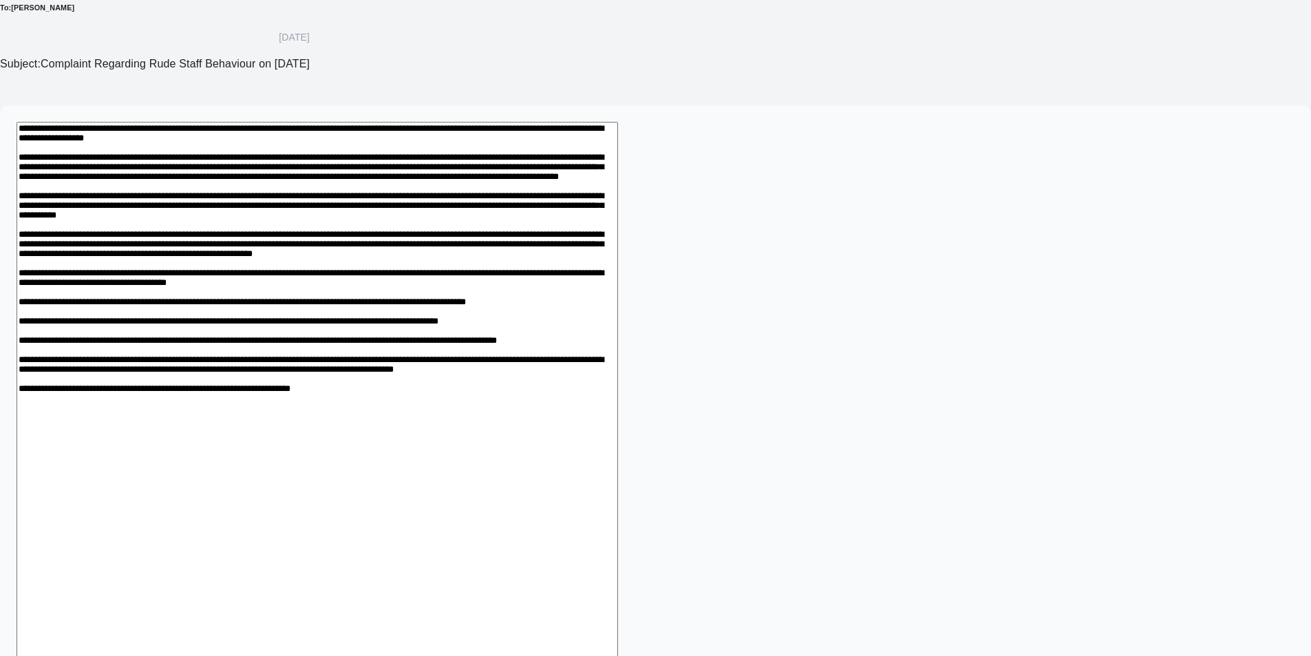
scroll to position [399, 0]
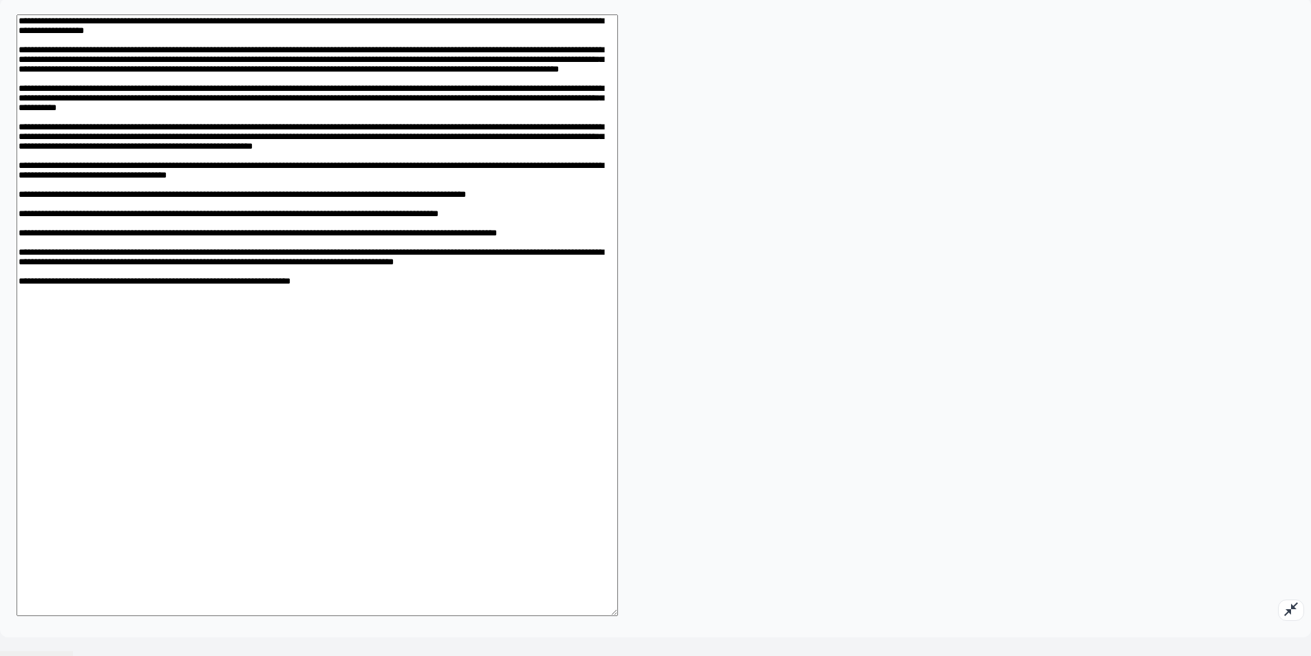
scroll to position [502, 0]
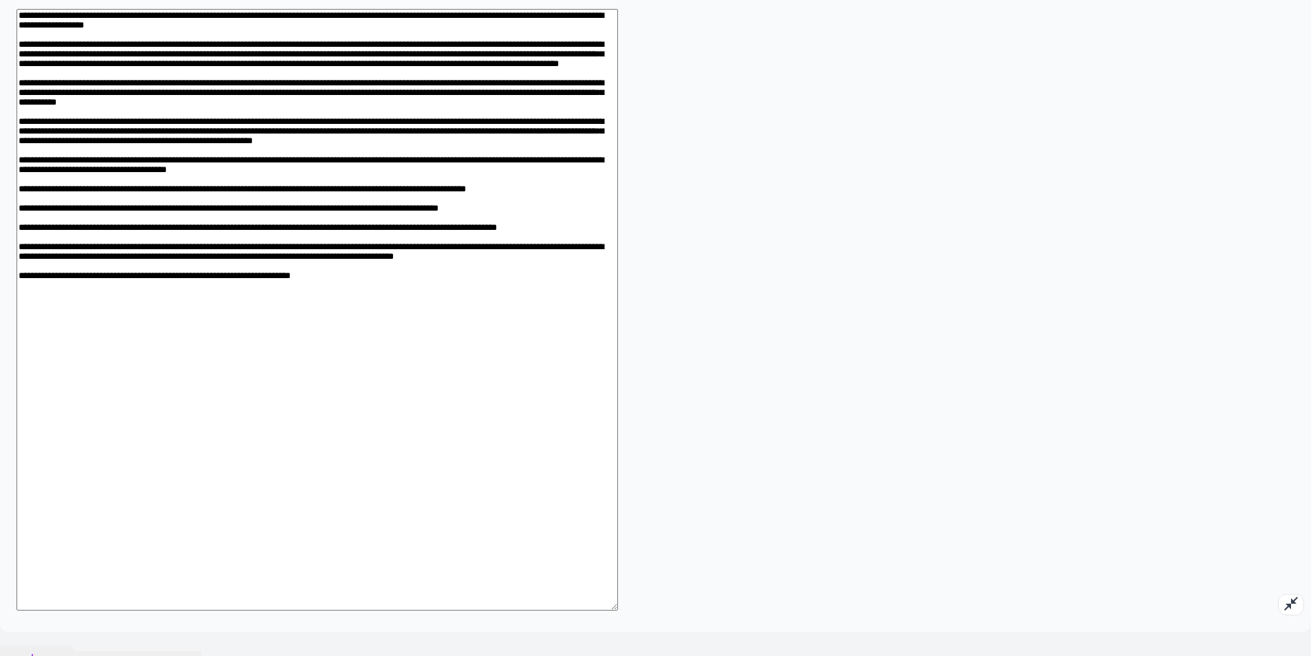
click at [618, 402] on textarea at bounding box center [317, 309] width 601 height 601
click at [535, 284] on textarea at bounding box center [317, 309] width 601 height 601
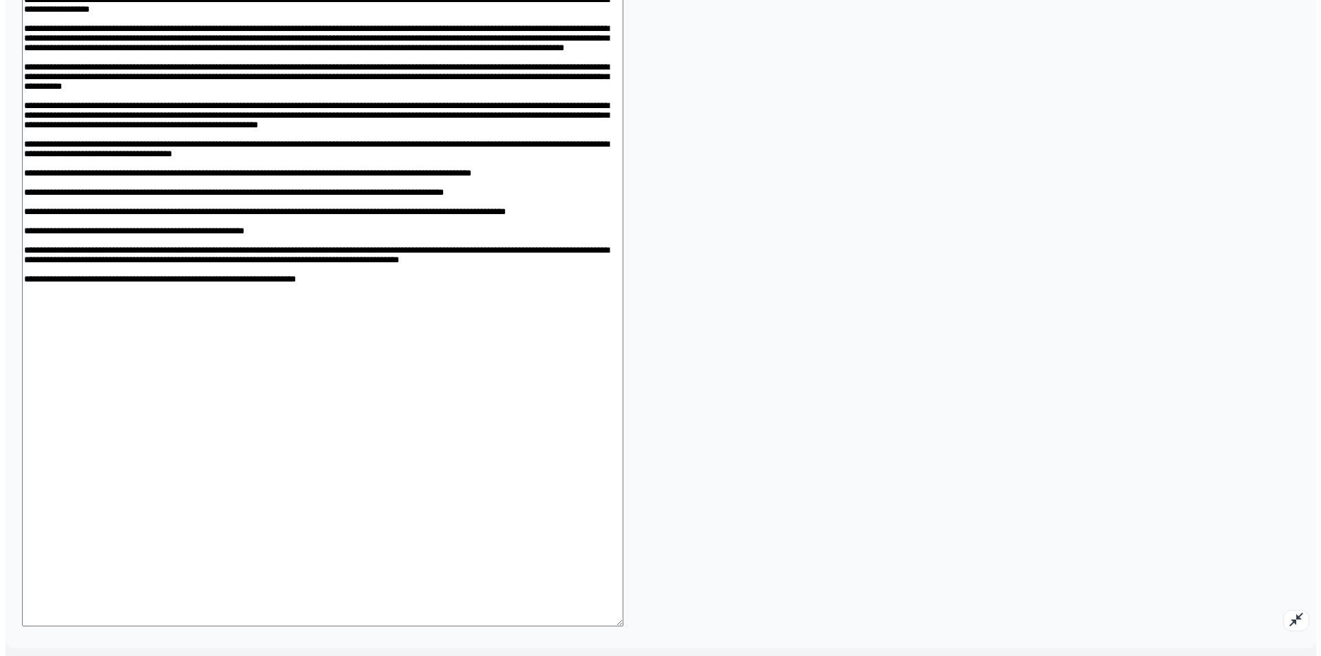
scroll to position [534, 0]
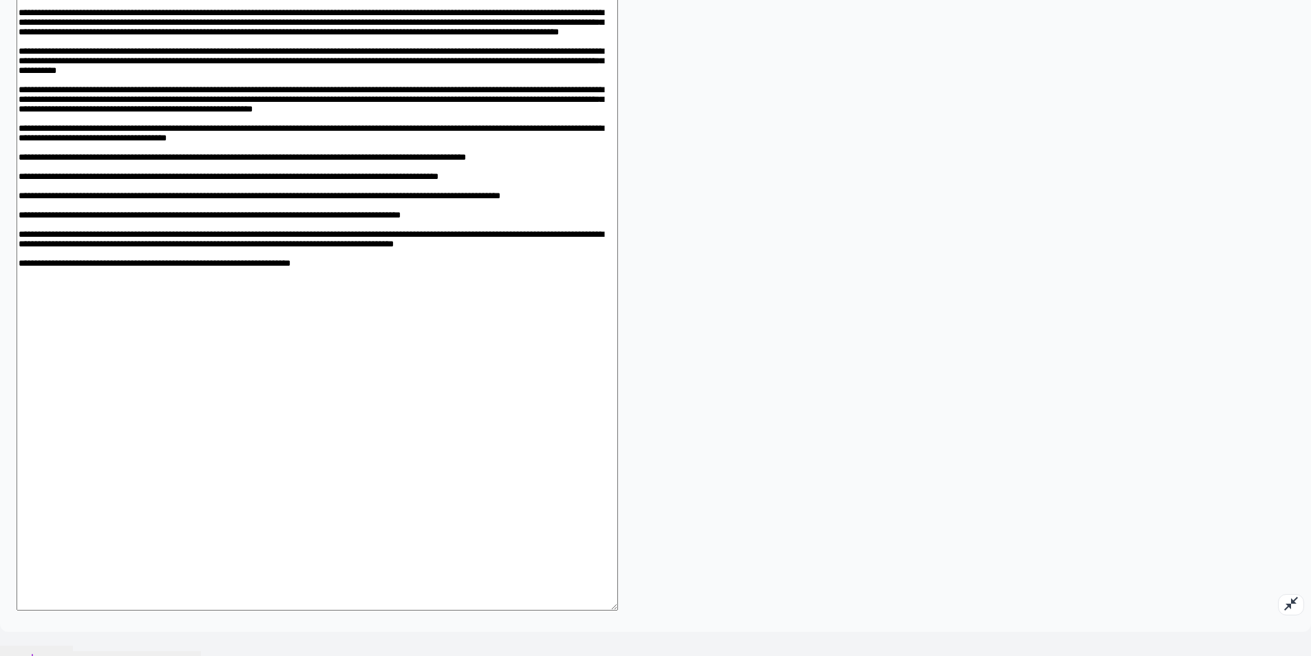
click at [618, 379] on textarea at bounding box center [317, 293] width 601 height 633
type textarea "**********"
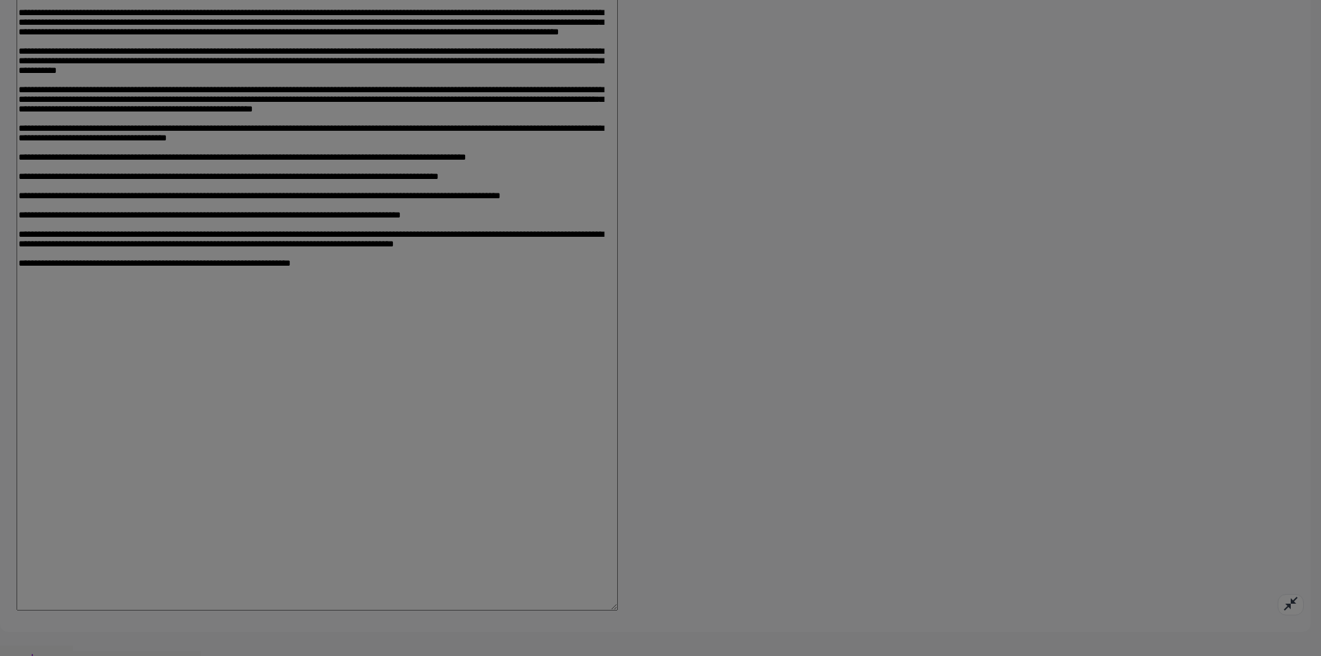
drag, startPoint x: 557, startPoint y: 354, endPoint x: 504, endPoint y: 349, distance: 53.2
paste input "**********"
type input "**********"
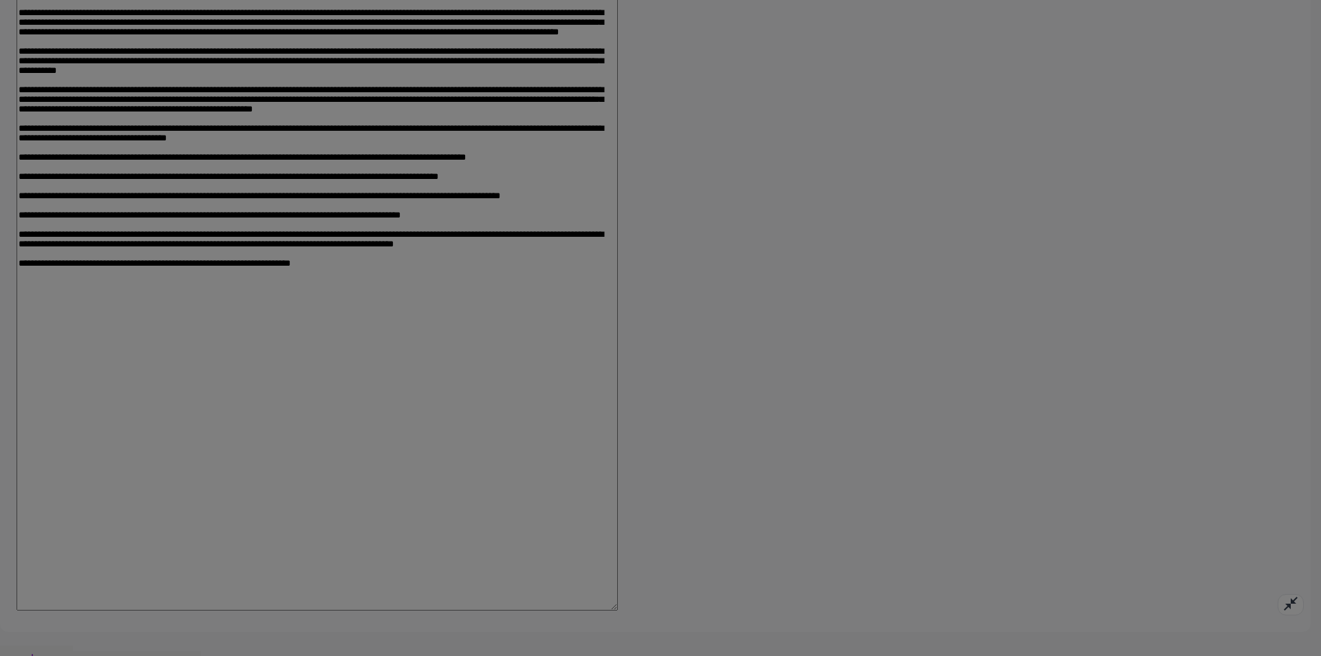
drag, startPoint x: 596, startPoint y: 356, endPoint x: 552, endPoint y: 363, distance: 44.0
type input "*****"
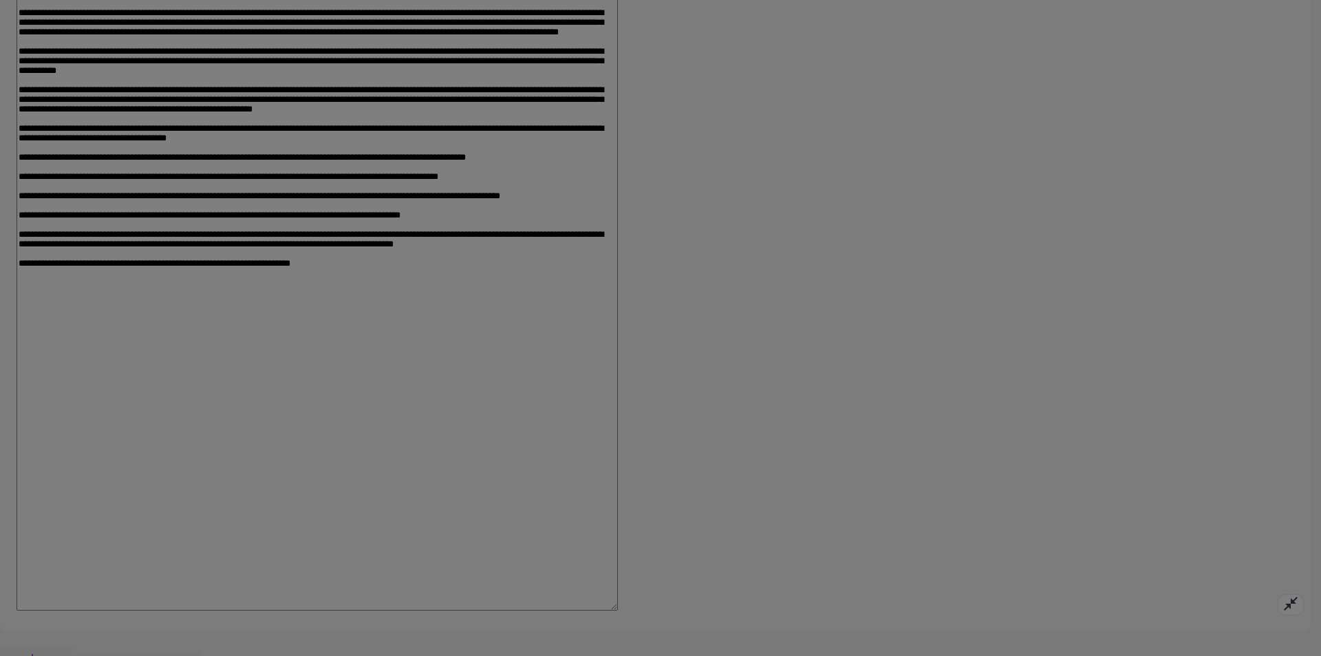
type input "**"
